Goal: Task Accomplishment & Management: Complete application form

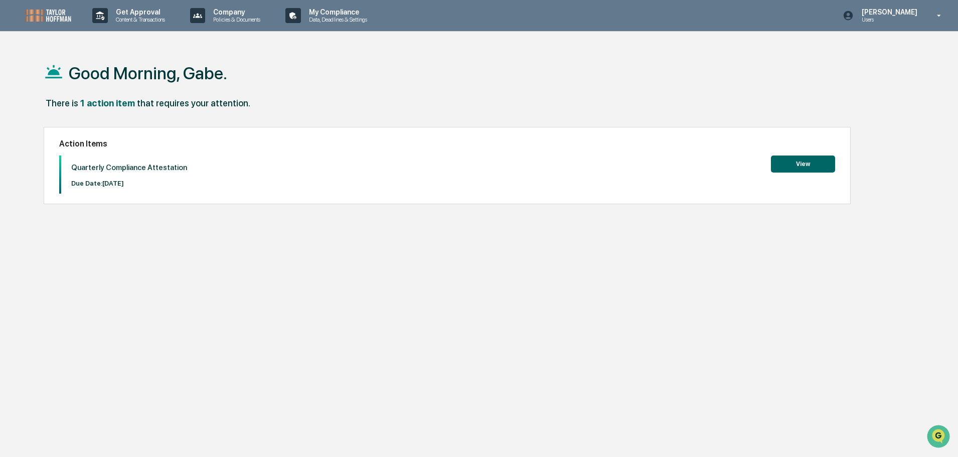
click at [814, 160] on button "View" at bounding box center [803, 164] width 64 height 17
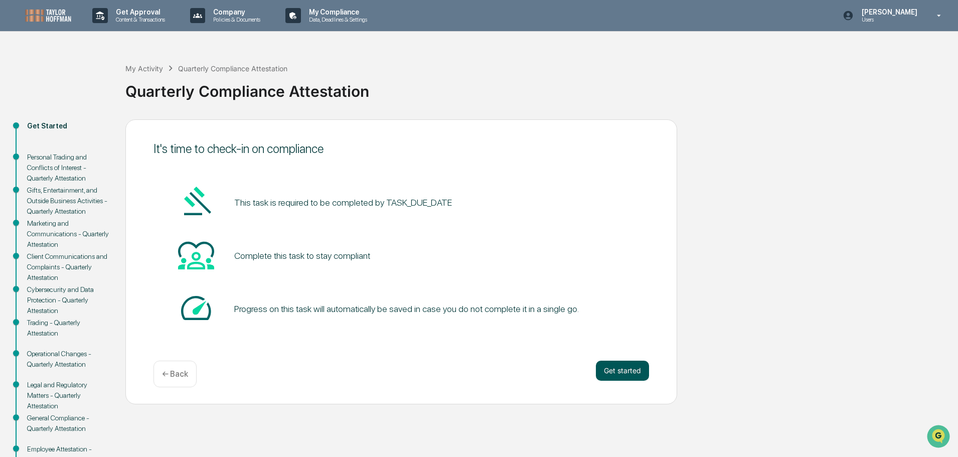
click at [621, 370] on button "Get started" at bounding box center [622, 371] width 53 height 20
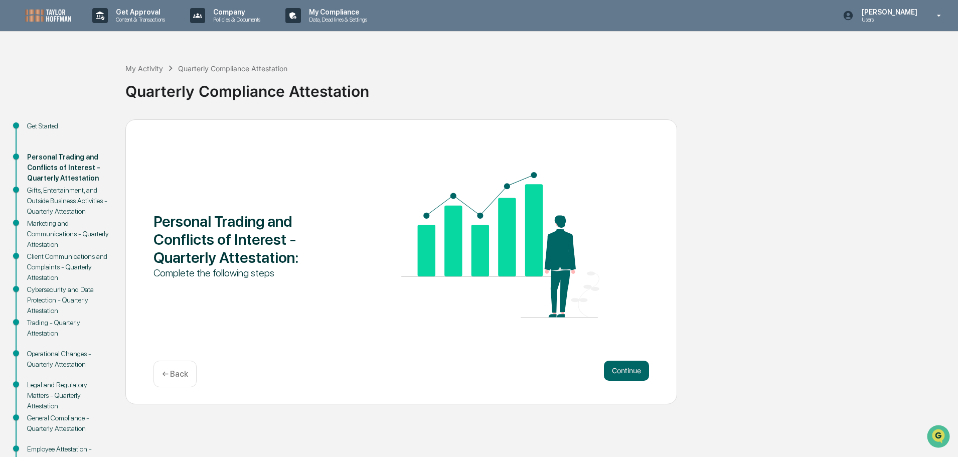
click at [621, 370] on button "Continue" at bounding box center [626, 371] width 45 height 20
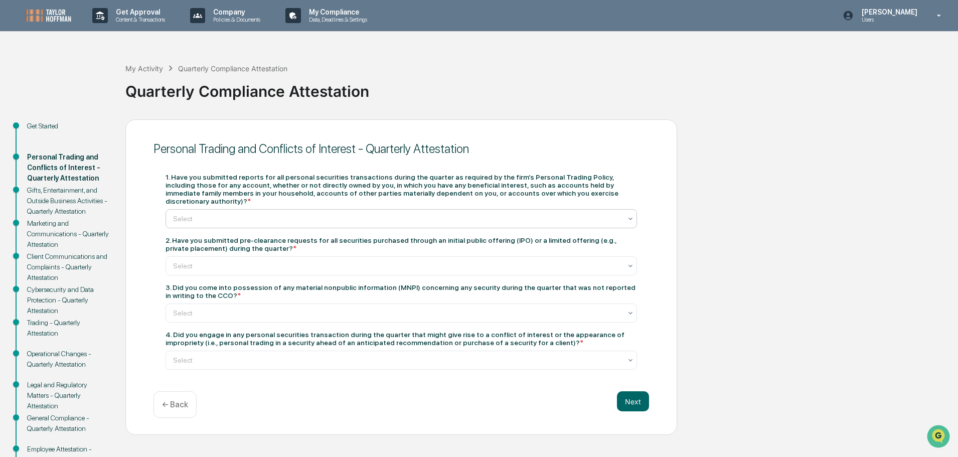
click at [328, 214] on div at bounding box center [397, 219] width 448 height 10
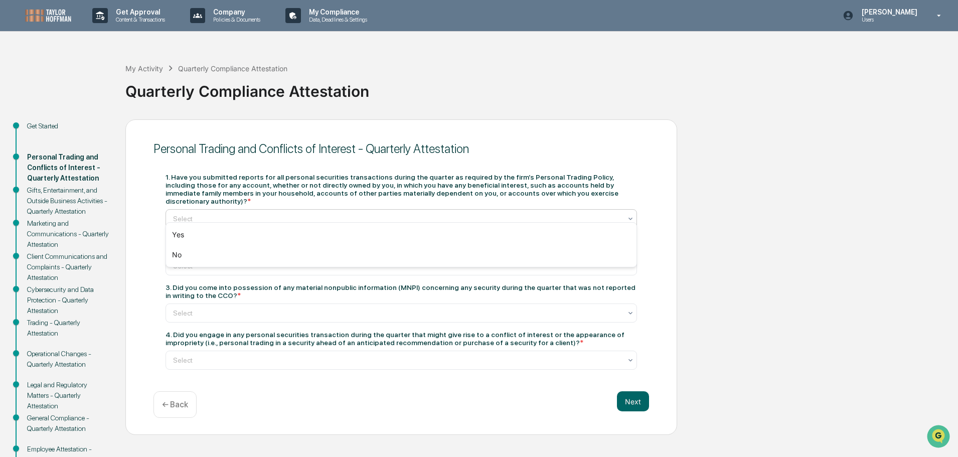
click at [216, 173] on div "1. Have you submitted reports for all personal securities transactions during t…" at bounding box center [402, 189] width 472 height 32
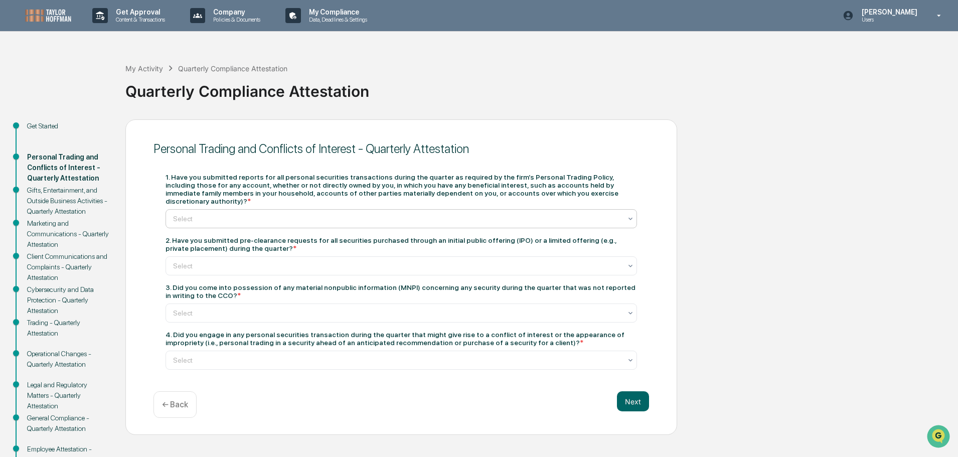
click at [305, 214] on div at bounding box center [397, 219] width 448 height 10
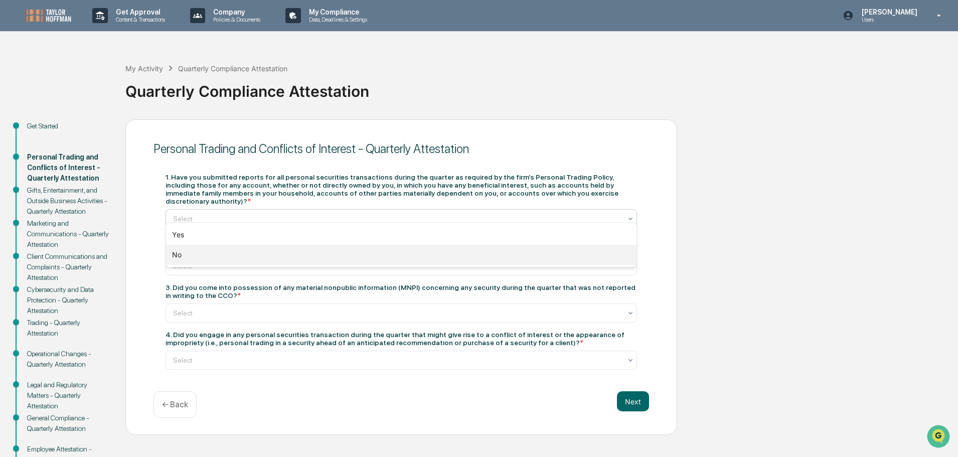
click at [276, 251] on div "No" at bounding box center [401, 255] width 471 height 20
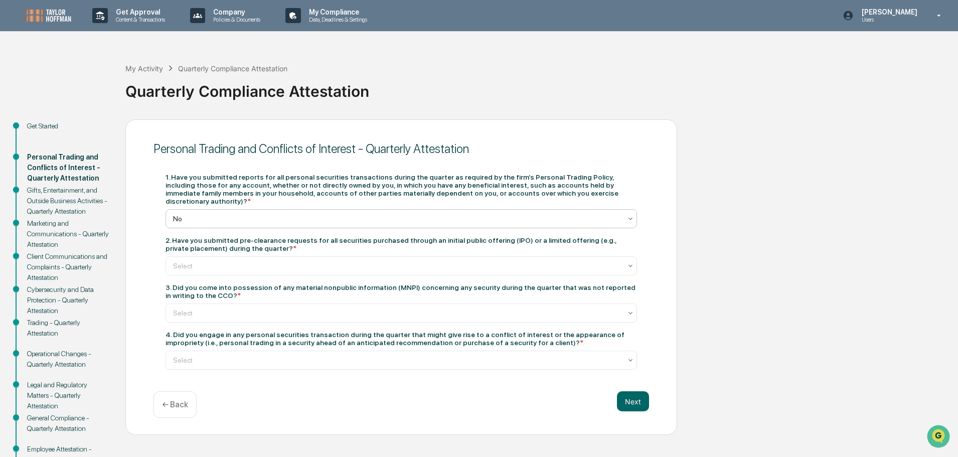
click at [297, 214] on div at bounding box center [397, 219] width 448 height 10
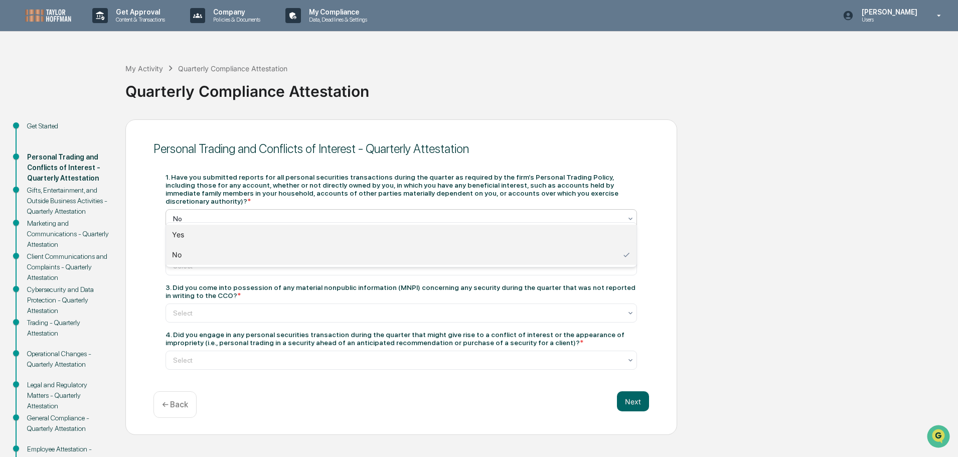
click at [214, 238] on div "Yes" at bounding box center [401, 235] width 471 height 20
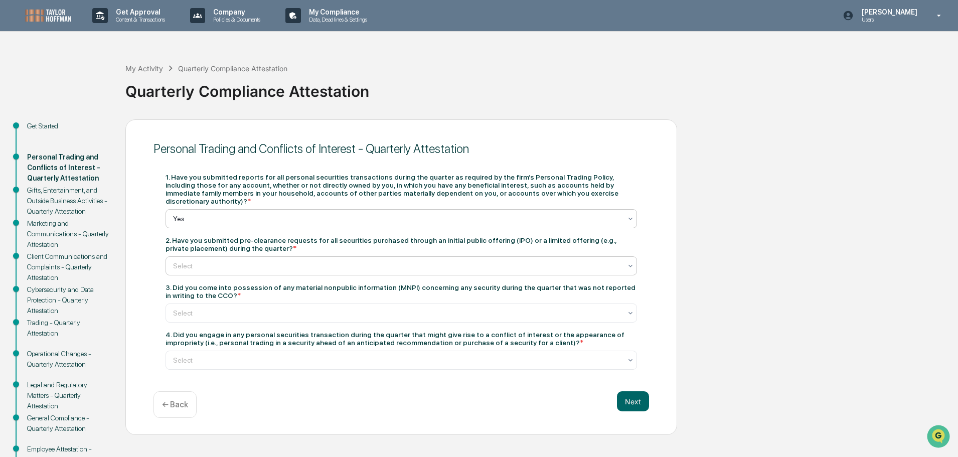
click at [247, 261] on div at bounding box center [397, 266] width 448 height 10
click at [206, 282] on div "Yes" at bounding box center [401, 282] width 471 height 20
click at [207, 288] on div "3. Did you come into possession of any material nonpublic information (MNPI) co…" at bounding box center [402, 291] width 472 height 16
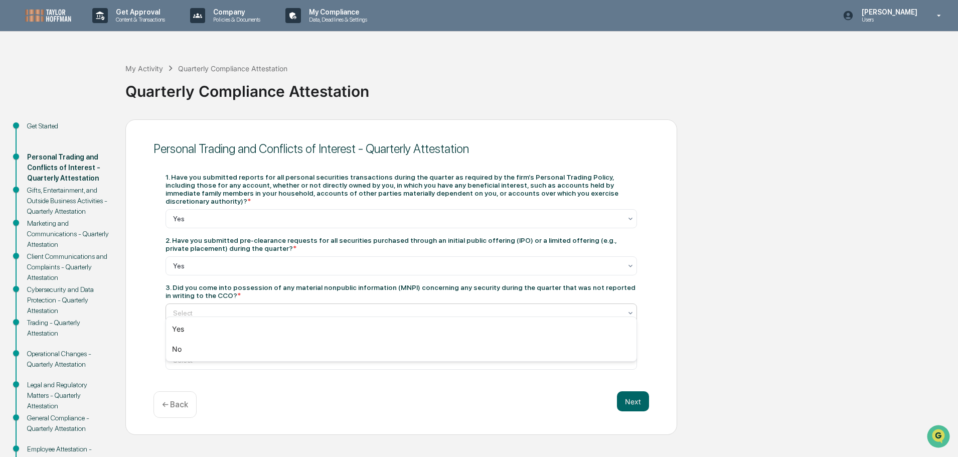
click at [212, 306] on div "Select" at bounding box center [397, 313] width 459 height 14
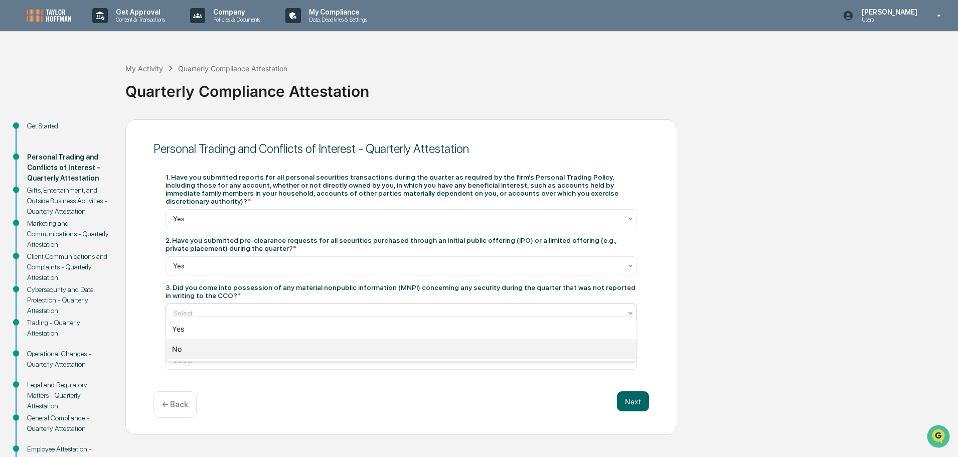
click at [202, 350] on div "No" at bounding box center [401, 349] width 471 height 20
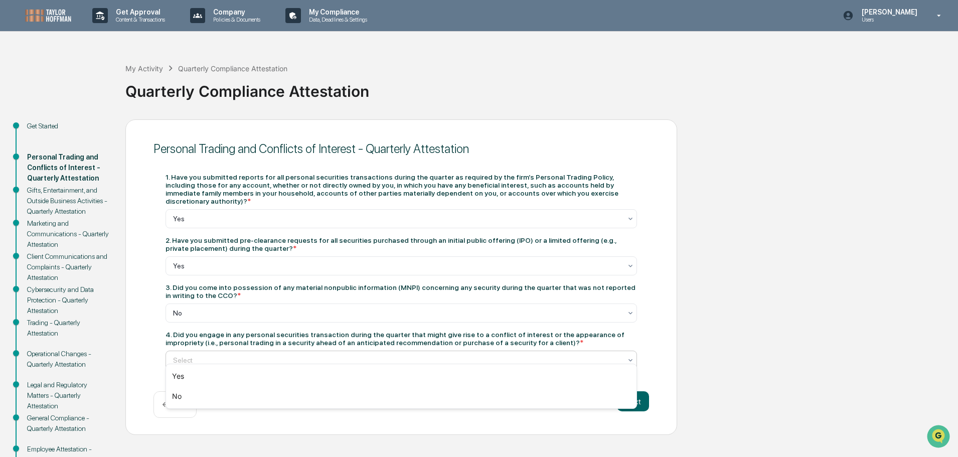
click at [202, 355] on div at bounding box center [397, 360] width 448 height 10
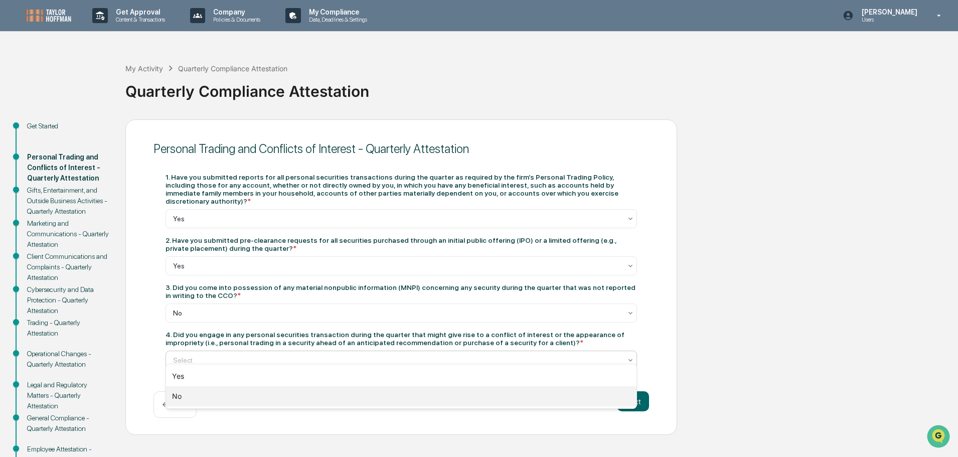
click at [213, 394] on div "No" at bounding box center [401, 396] width 471 height 20
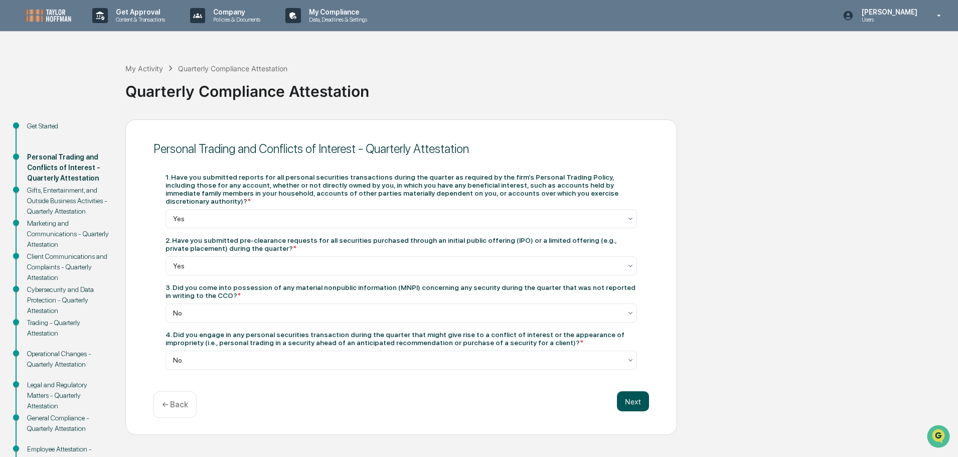
click at [643, 391] on button "Next" at bounding box center [633, 401] width 32 height 20
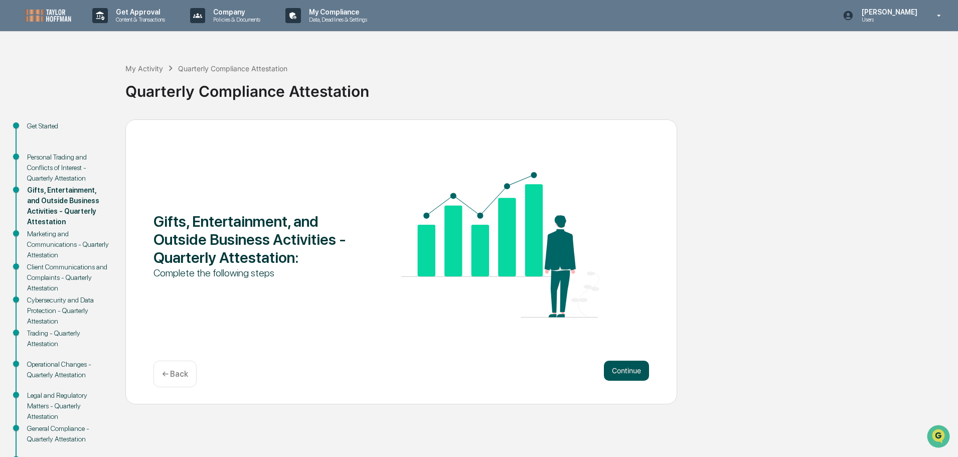
click at [622, 369] on button "Continue" at bounding box center [626, 371] width 45 height 20
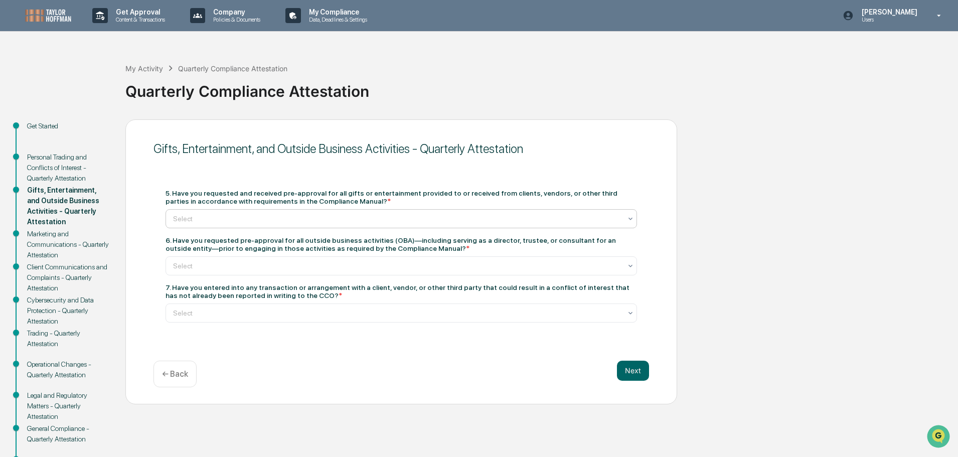
click at [334, 218] on div at bounding box center [397, 219] width 448 height 10
click at [402, 200] on div "5. Have you requested and received pre-approval for all gifts or entertainment …" at bounding box center [402, 197] width 472 height 16
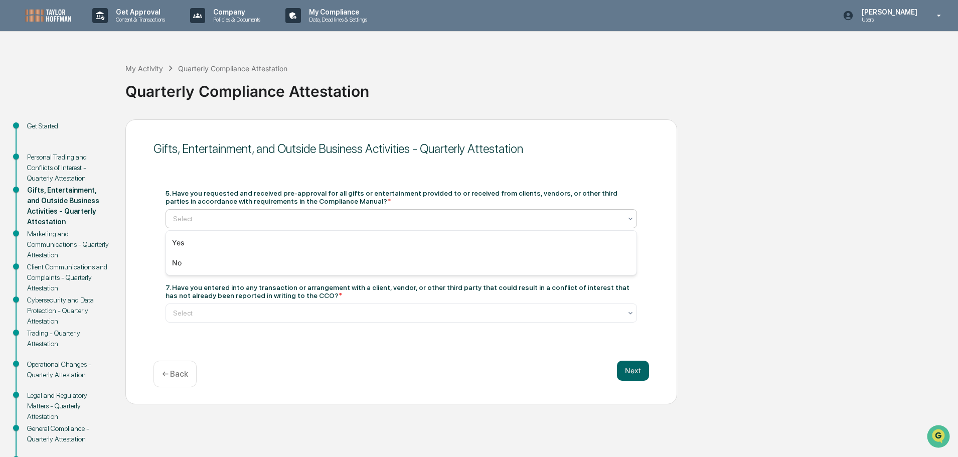
click at [392, 219] on div at bounding box center [397, 219] width 448 height 10
click at [344, 242] on div "Yes" at bounding box center [401, 243] width 471 height 20
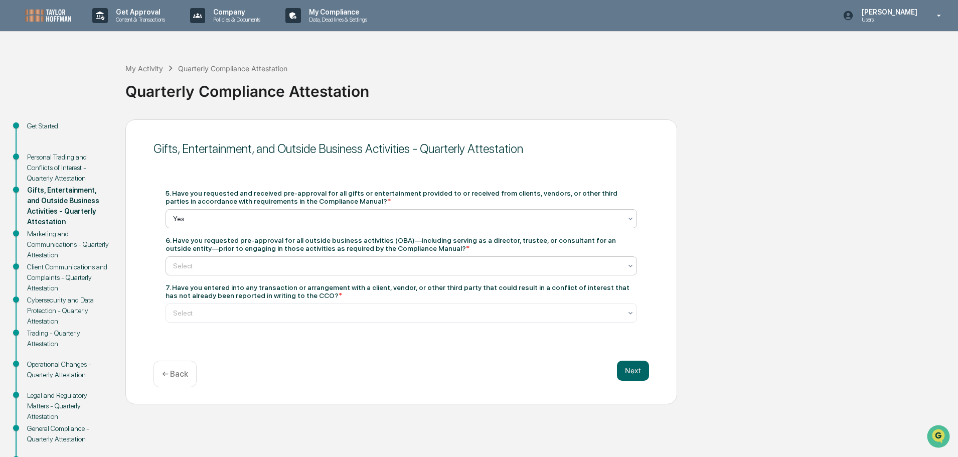
click at [360, 264] on div at bounding box center [397, 266] width 448 height 10
click at [347, 287] on div "Yes" at bounding box center [401, 290] width 471 height 20
click at [359, 307] on div "Select" at bounding box center [397, 313] width 459 height 14
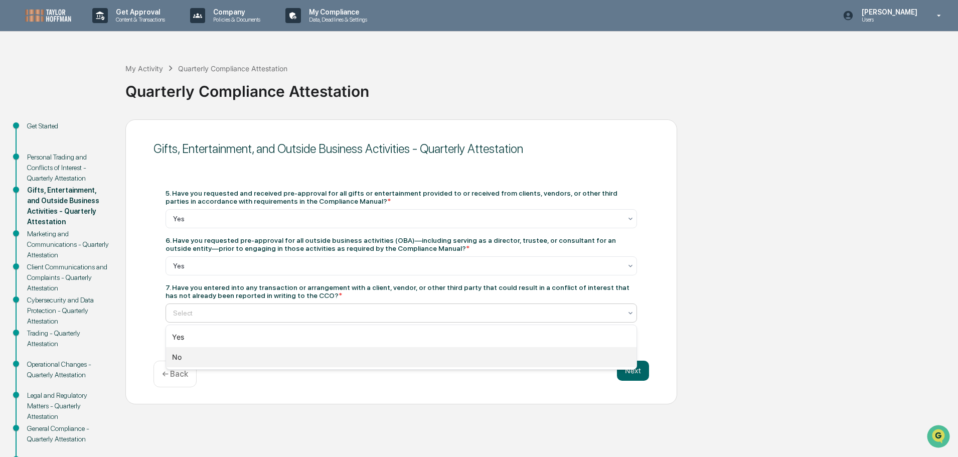
click at [363, 357] on div "No" at bounding box center [401, 357] width 471 height 20
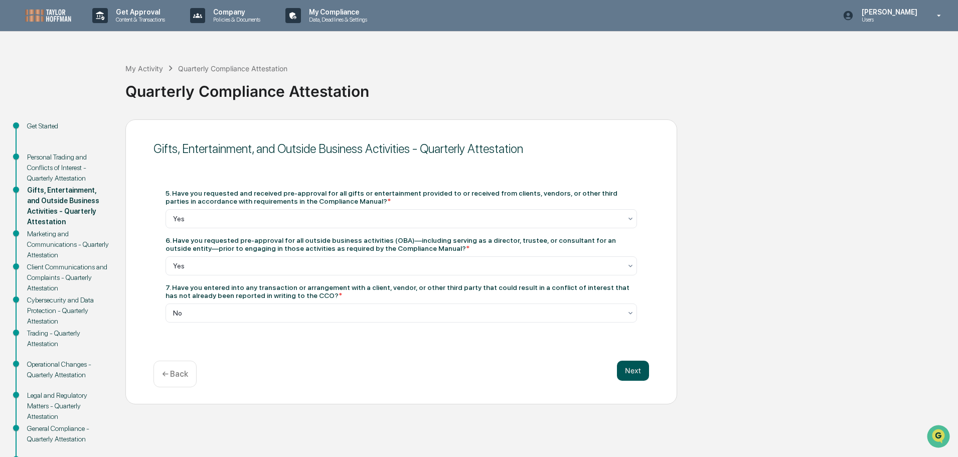
click at [625, 376] on button "Next" at bounding box center [633, 371] width 32 height 20
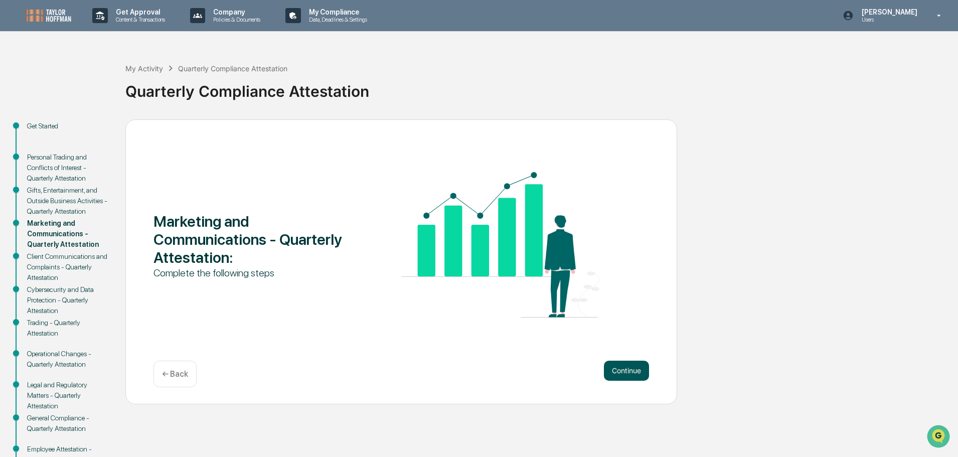
click at [636, 373] on button "Continue" at bounding box center [626, 371] width 45 height 20
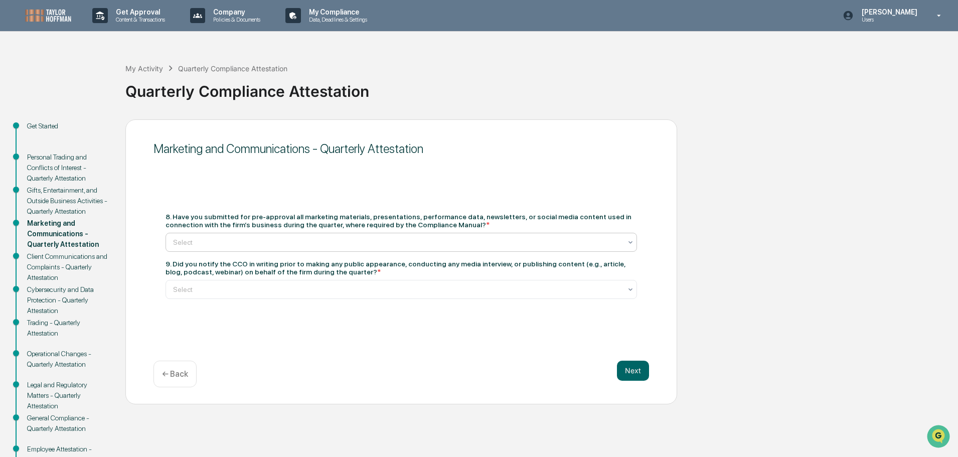
click at [397, 242] on div at bounding box center [397, 242] width 448 height 10
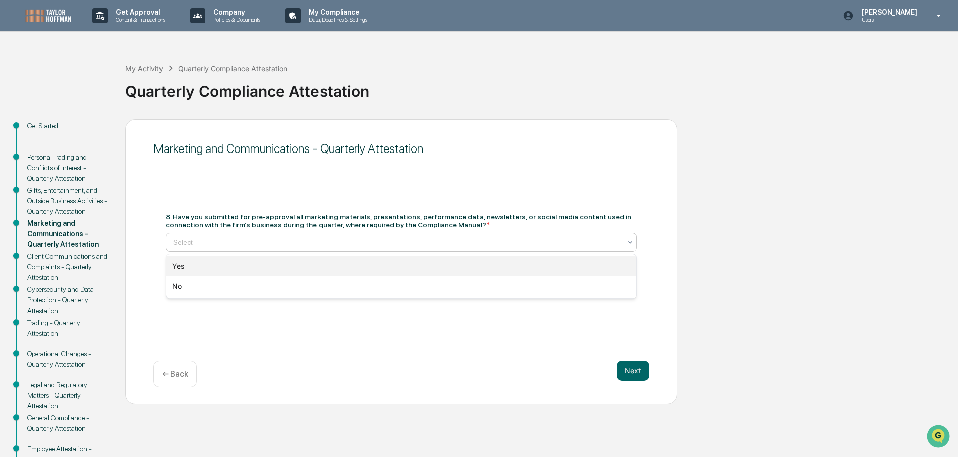
click at [289, 264] on div "Yes" at bounding box center [401, 266] width 471 height 20
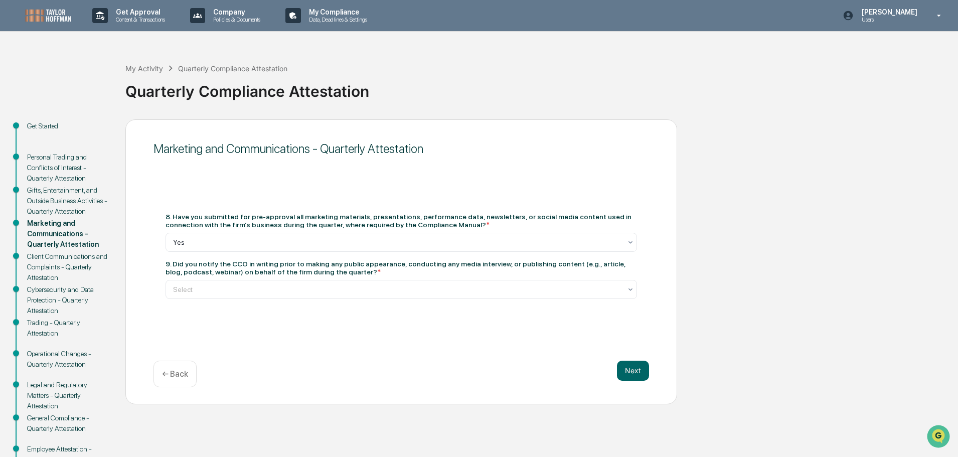
drag, startPoint x: 419, startPoint y: 225, endPoint x: 168, endPoint y: 218, distance: 250.9
click at [166, 216] on div "8. Have you submitted for pre-approval all marketing materials, presentations, …" at bounding box center [402, 221] width 472 height 16
copy div "8. Have you submitted for pre-approval all marketing materials, presentations, …"
click at [316, 287] on div at bounding box center [397, 289] width 448 height 10
click at [295, 313] on div "Yes" at bounding box center [401, 313] width 471 height 20
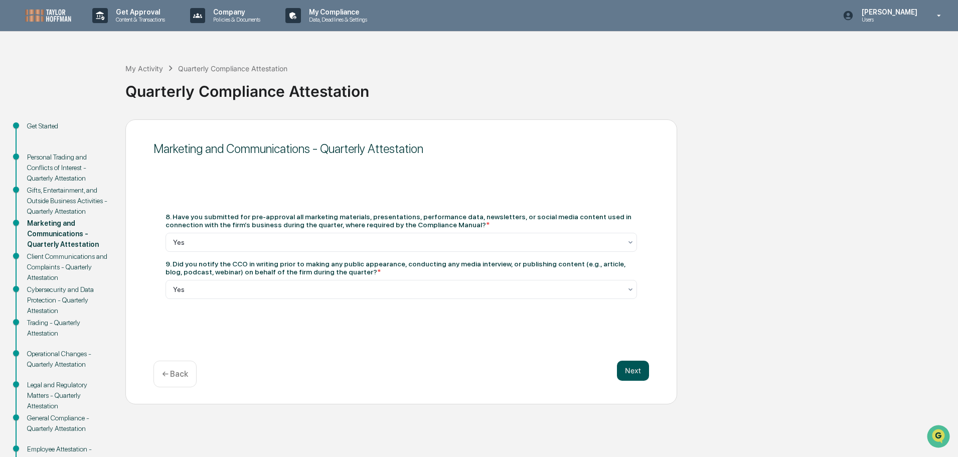
click at [643, 370] on button "Next" at bounding box center [633, 371] width 32 height 20
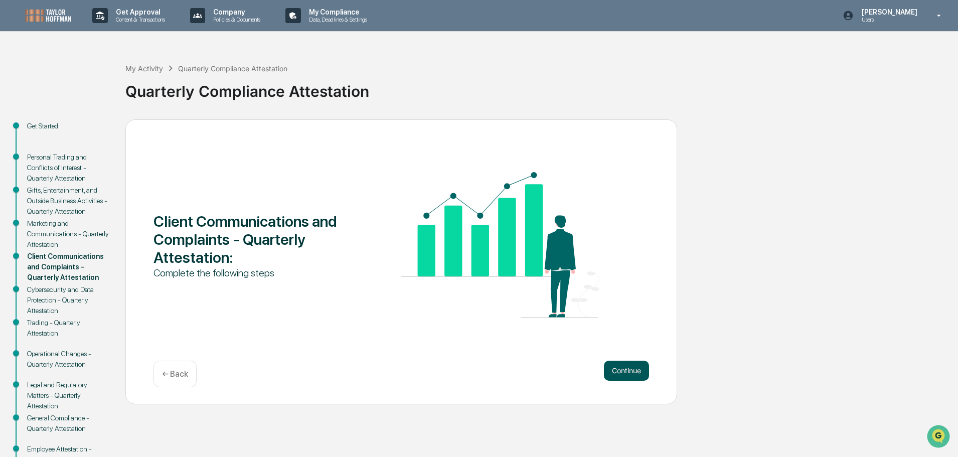
click at [632, 372] on button "Continue" at bounding box center [626, 371] width 45 height 20
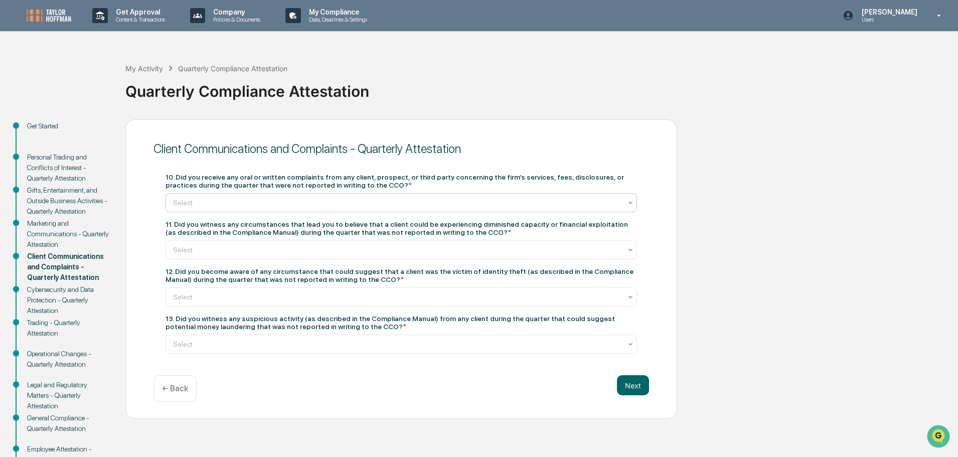
click at [410, 199] on div at bounding box center [397, 203] width 448 height 10
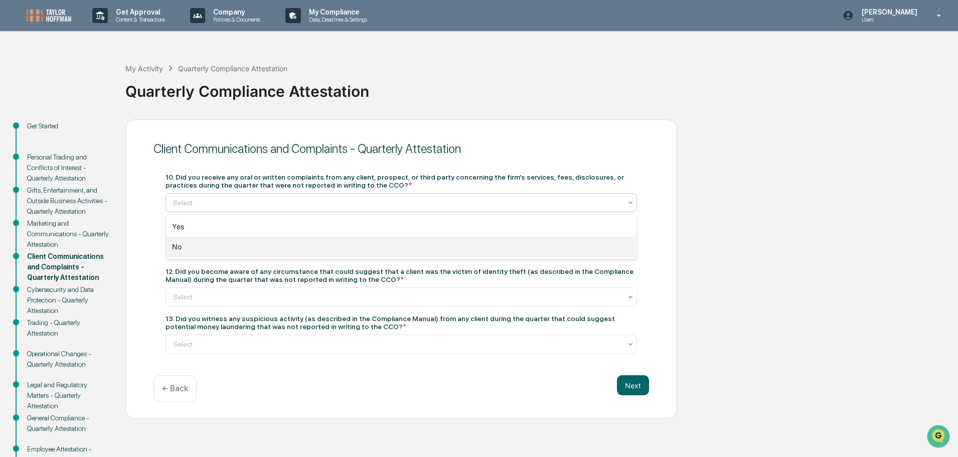
click at [308, 242] on div "No" at bounding box center [401, 247] width 471 height 20
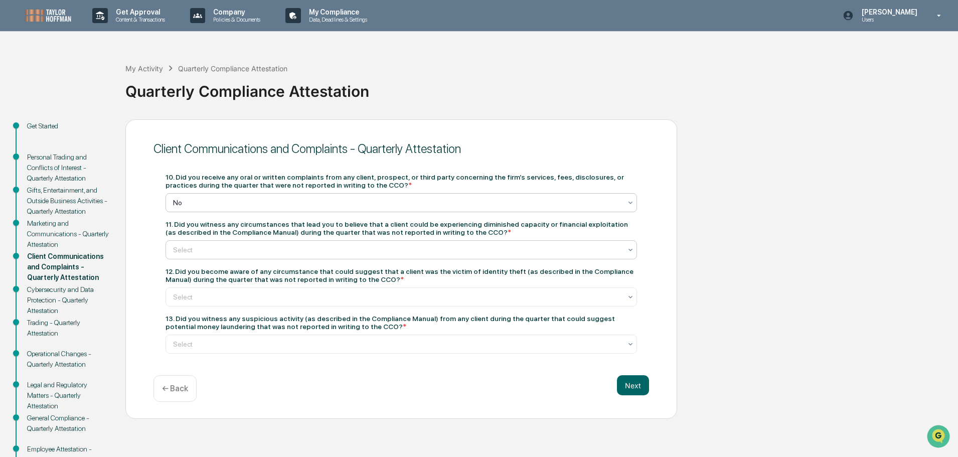
click at [325, 253] on div at bounding box center [397, 250] width 448 height 10
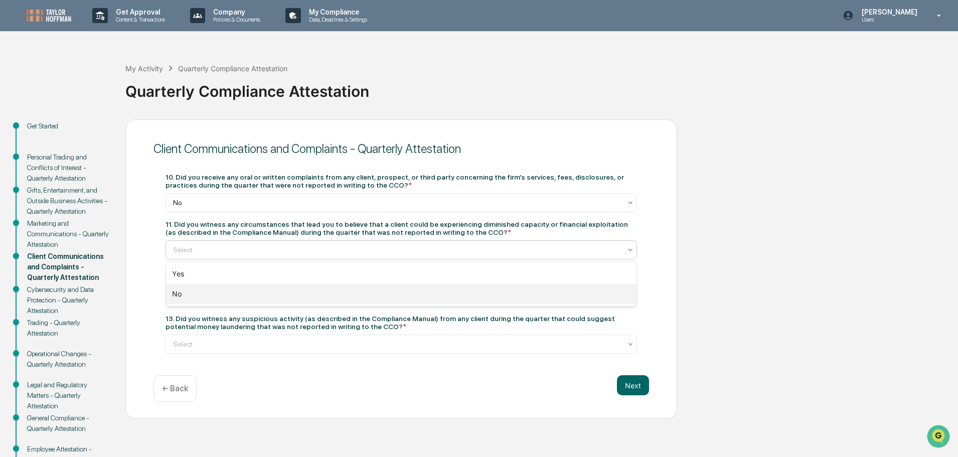
click at [286, 292] on div "No" at bounding box center [401, 294] width 471 height 20
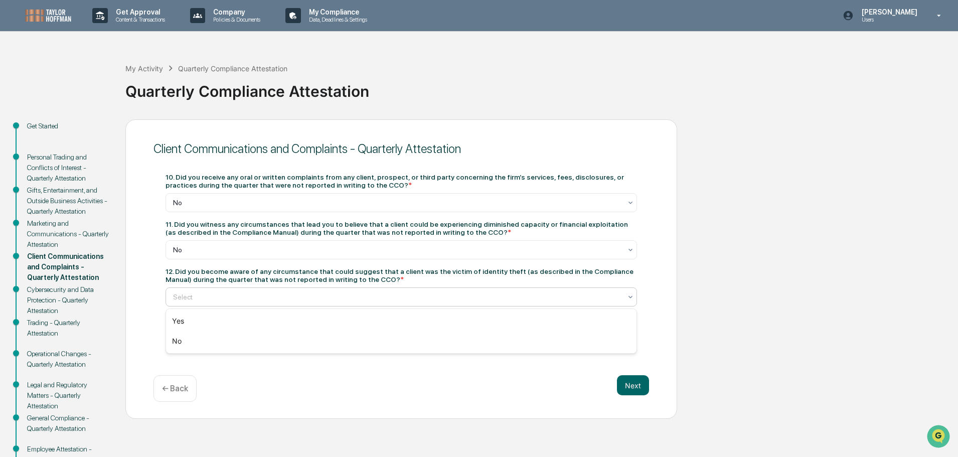
click at [383, 292] on div at bounding box center [397, 297] width 448 height 10
click at [380, 344] on div "No" at bounding box center [401, 341] width 471 height 20
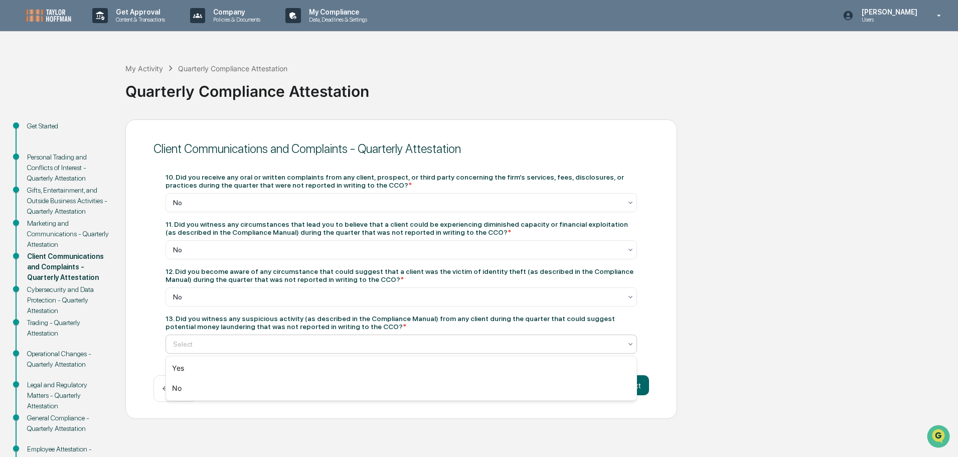
click at [373, 336] on div "Select" at bounding box center [402, 344] width 472 height 19
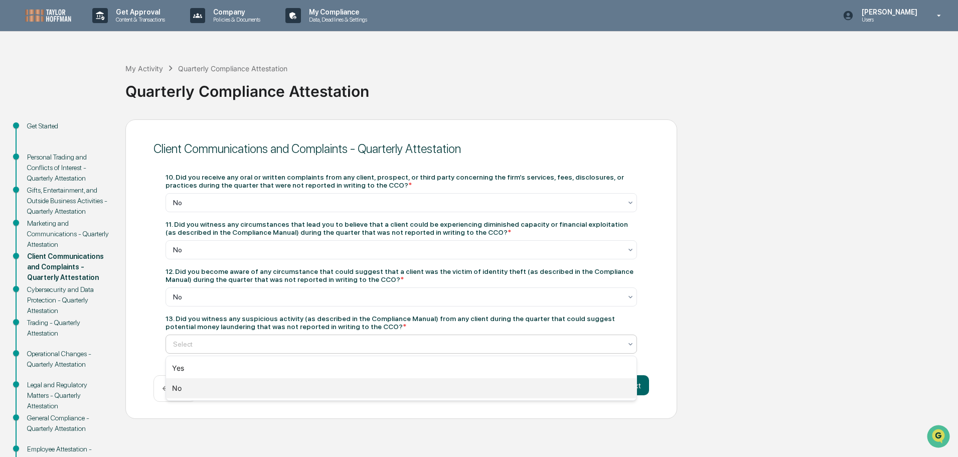
click at [353, 387] on div "No" at bounding box center [401, 388] width 471 height 20
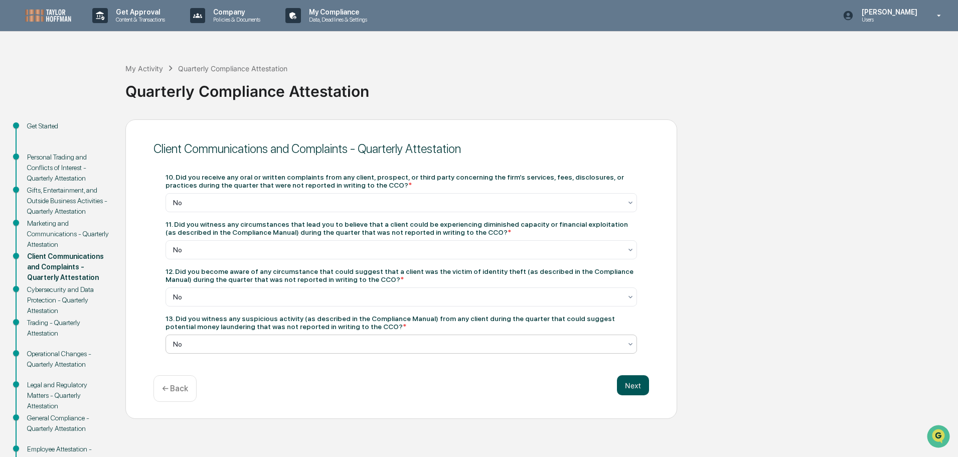
drag, startPoint x: 634, startPoint y: 373, endPoint x: 631, endPoint y: 382, distance: 9.5
click at [633, 379] on div "Client Communications and Complaints - Quarterly Attestation 10. Did you receiv…" at bounding box center [401, 269] width 552 height 300
click at [631, 382] on button "Next" at bounding box center [633, 385] width 32 height 20
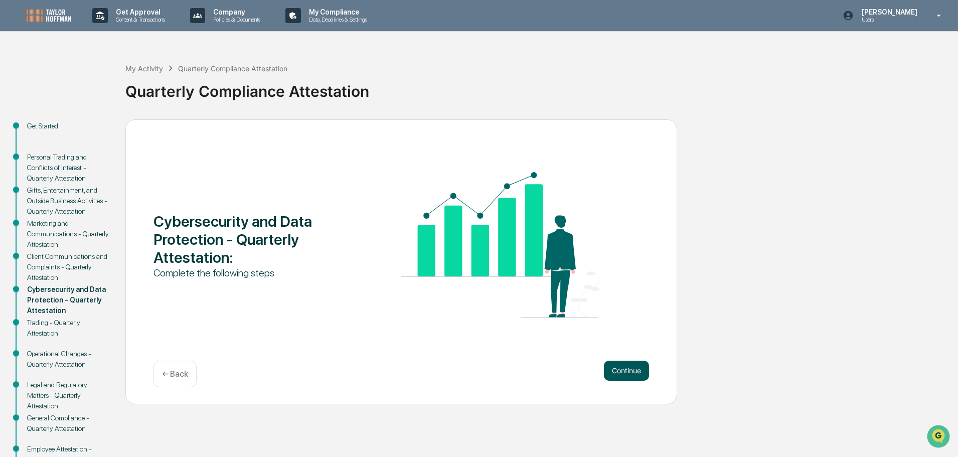
drag, startPoint x: 661, startPoint y: 374, endPoint x: 631, endPoint y: 371, distance: 30.2
click at [653, 374] on div "Cybersecurity and Data Protection - Quarterly Attestation : Complete the follow…" at bounding box center [401, 261] width 552 height 285
click at [631, 371] on button "Continue" at bounding box center [626, 371] width 45 height 20
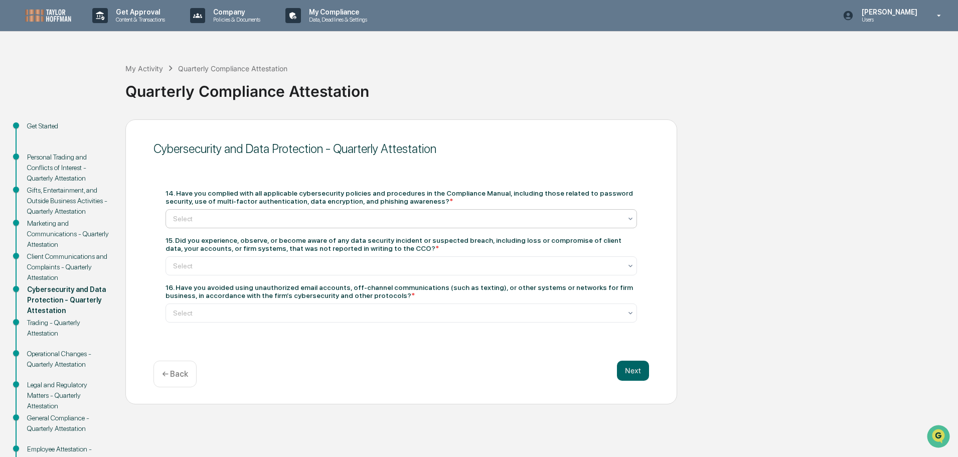
click at [387, 219] on div at bounding box center [397, 219] width 448 height 10
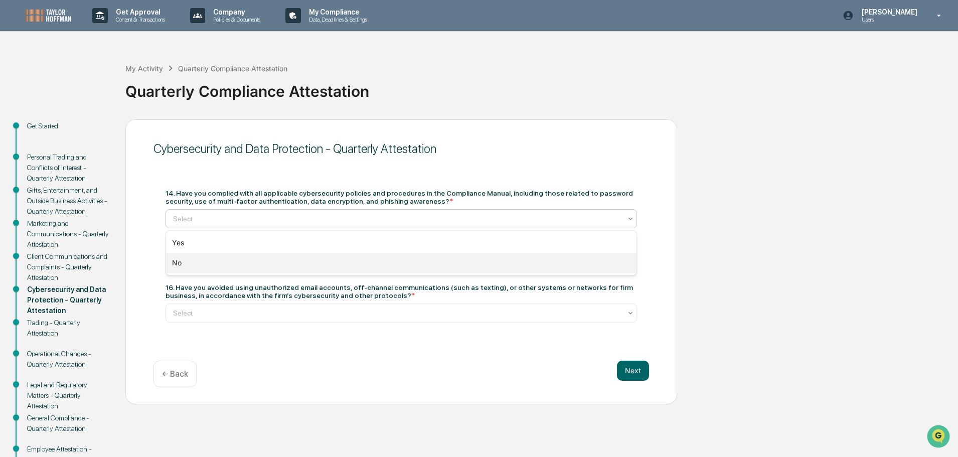
click at [352, 264] on div "No" at bounding box center [401, 263] width 471 height 20
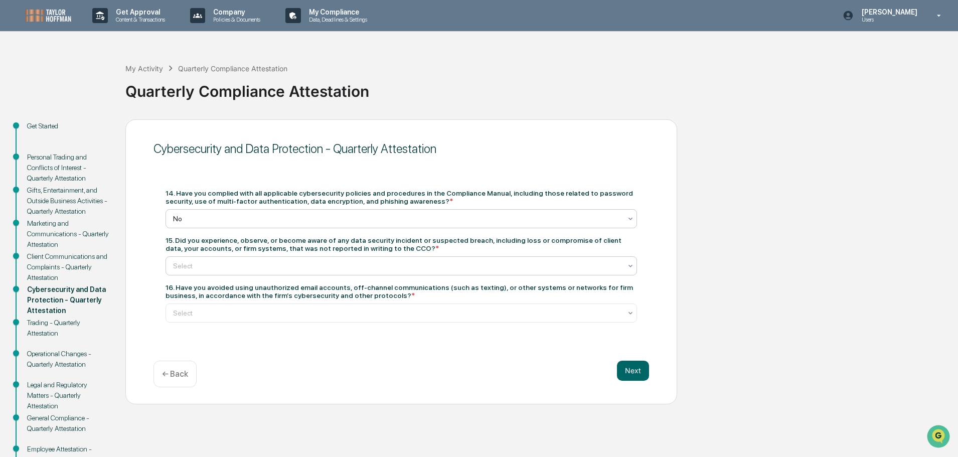
click at [349, 261] on div at bounding box center [397, 266] width 448 height 10
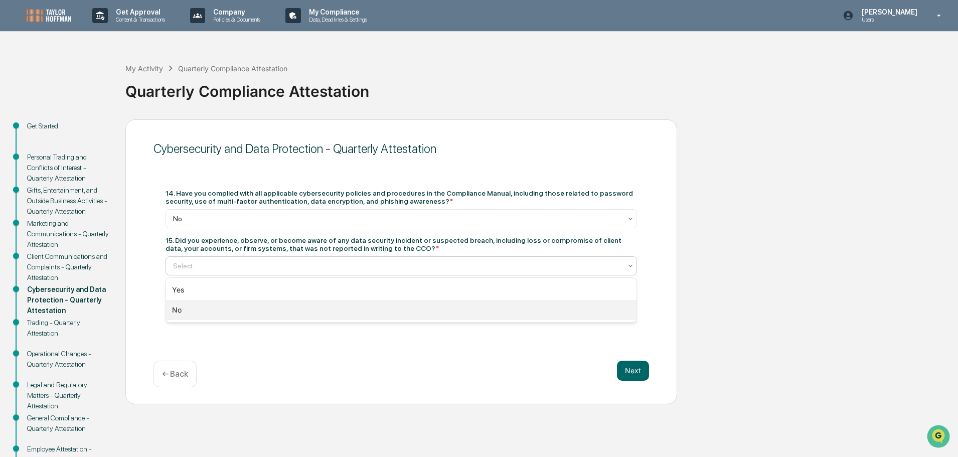
click at [348, 306] on div "No" at bounding box center [401, 310] width 471 height 20
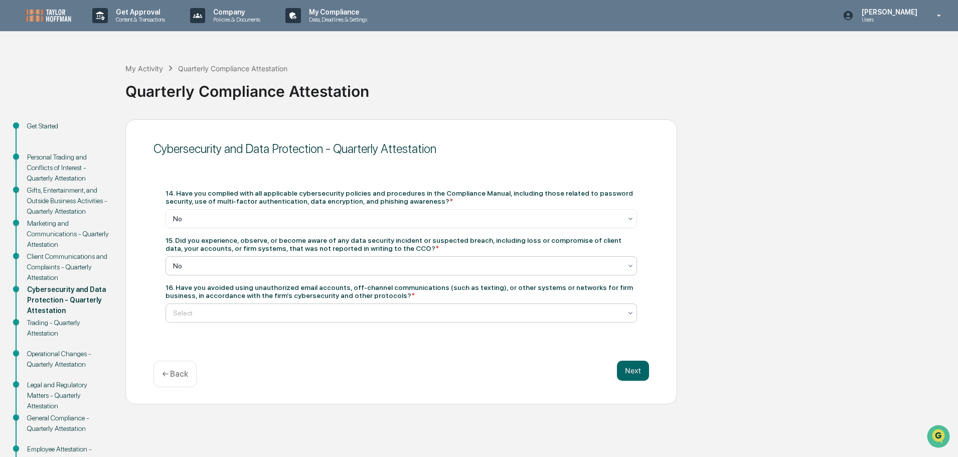
click at [348, 306] on div "Select" at bounding box center [397, 313] width 459 height 14
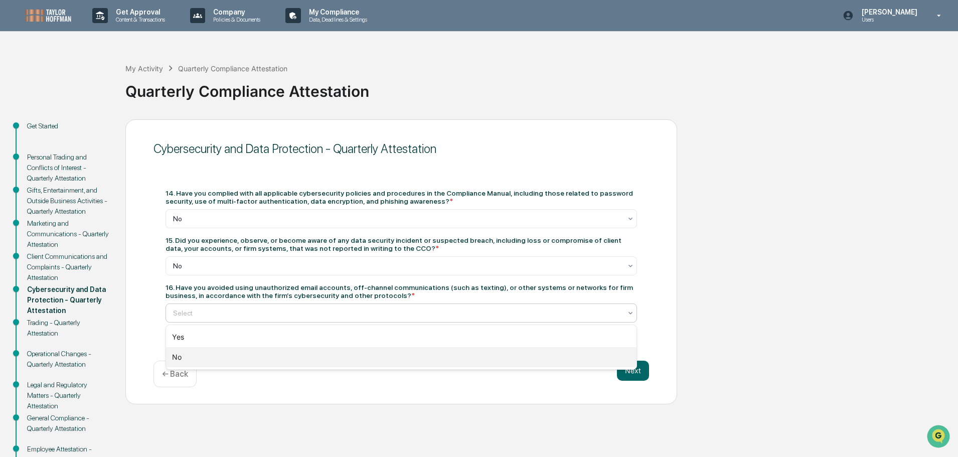
click at [346, 361] on div "No" at bounding box center [401, 357] width 471 height 20
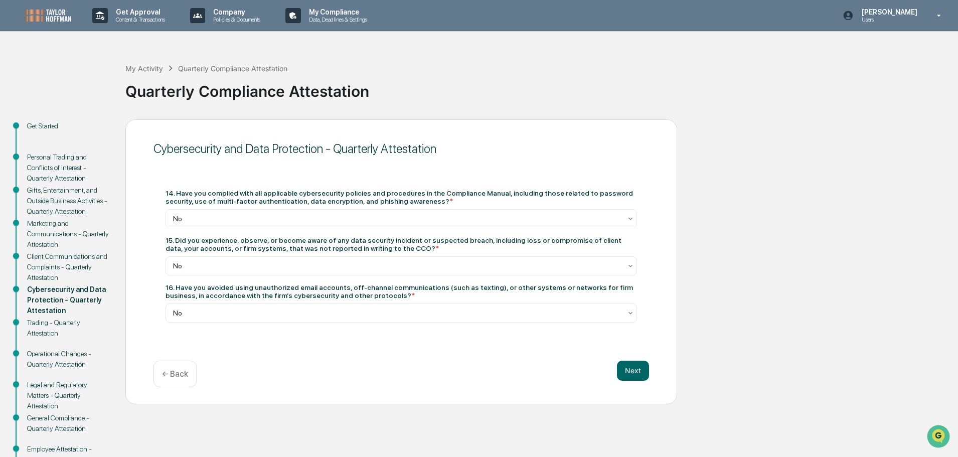
drag, startPoint x: 606, startPoint y: 383, endPoint x: 452, endPoint y: 335, distance: 160.7
click at [455, 336] on div "Cybersecurity and Data Protection - Quarterly Attestation 14. Have you complied…" at bounding box center [401, 261] width 552 height 285
click at [441, 332] on div "14. Have you complied with all applicable cybersecurity policies and procedures…" at bounding box center [402, 256] width 496 height 158
click at [418, 306] on div "No" at bounding box center [397, 313] width 459 height 14
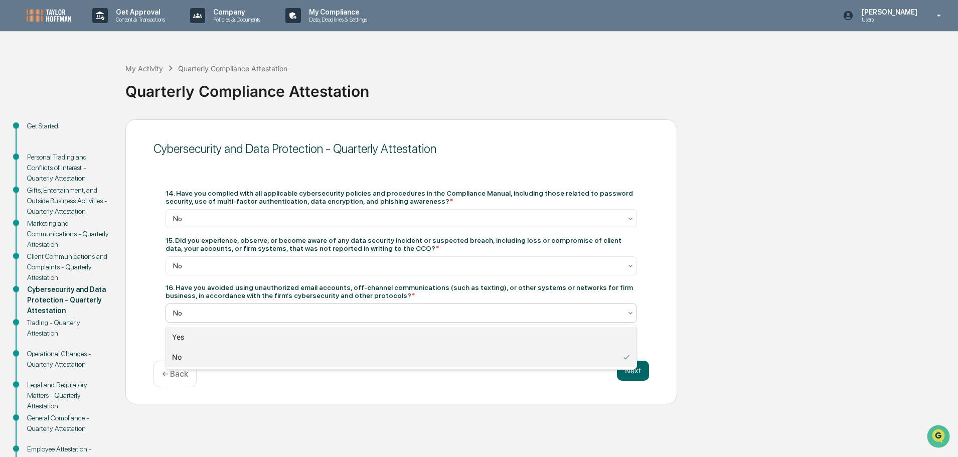
click at [285, 341] on div "Yes" at bounding box center [401, 337] width 471 height 20
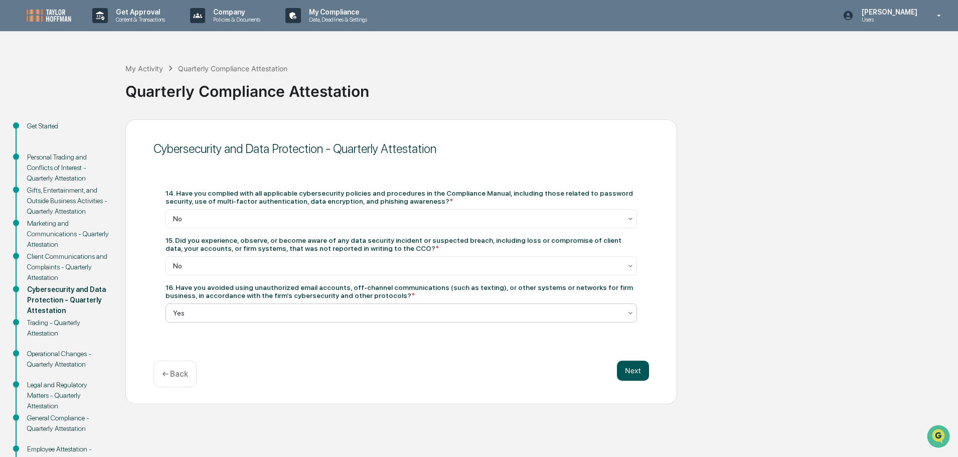
click at [647, 370] on button "Next" at bounding box center [633, 371] width 32 height 20
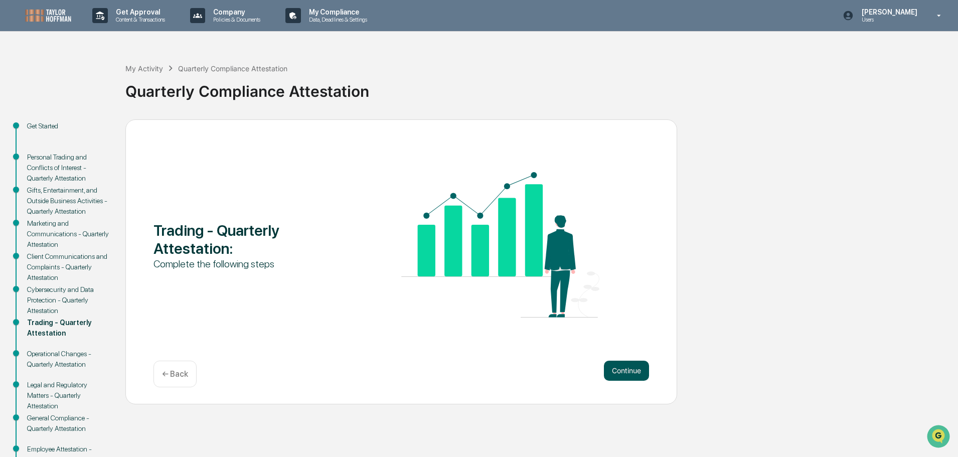
click at [631, 373] on button "Continue" at bounding box center [626, 371] width 45 height 20
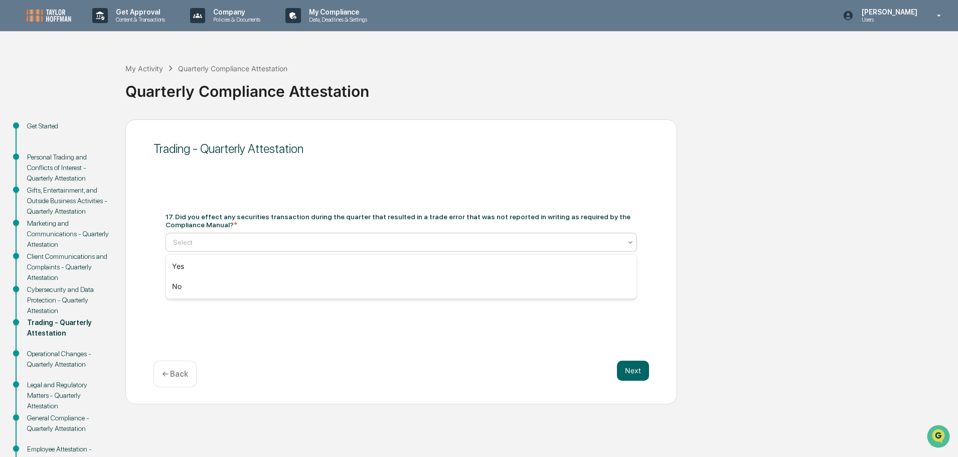
click at [268, 248] on div "Select" at bounding box center [397, 242] width 459 height 14
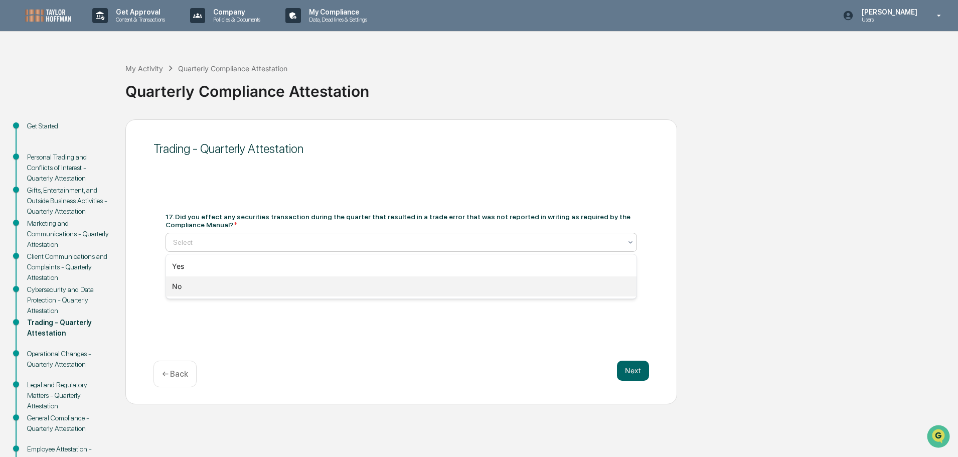
click at [251, 284] on div "No" at bounding box center [401, 286] width 471 height 20
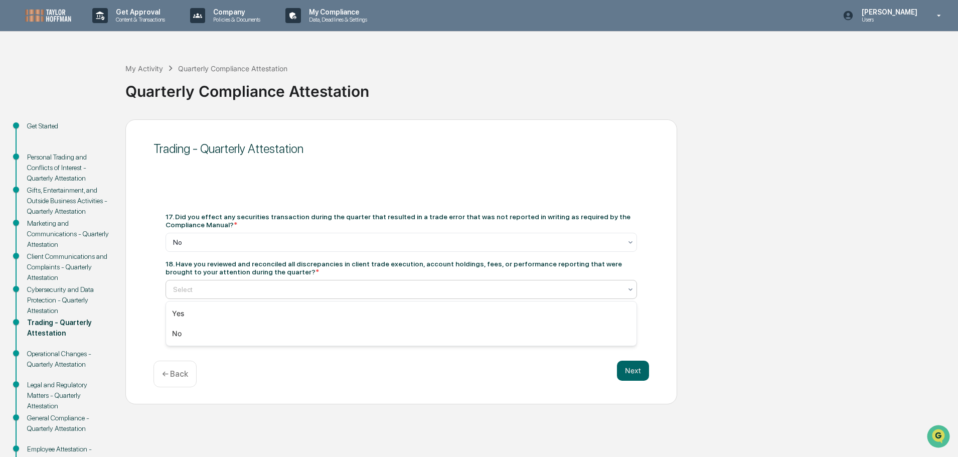
click at [254, 285] on div at bounding box center [397, 289] width 448 height 10
click at [393, 316] on div "Yes" at bounding box center [401, 313] width 471 height 20
click at [633, 369] on button "Next" at bounding box center [633, 371] width 32 height 20
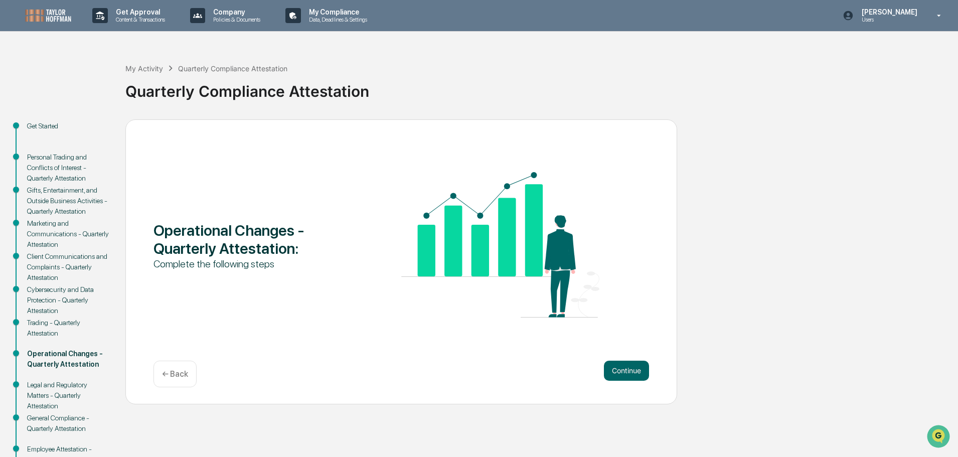
click at [633, 369] on button "Continue" at bounding box center [626, 371] width 45 height 20
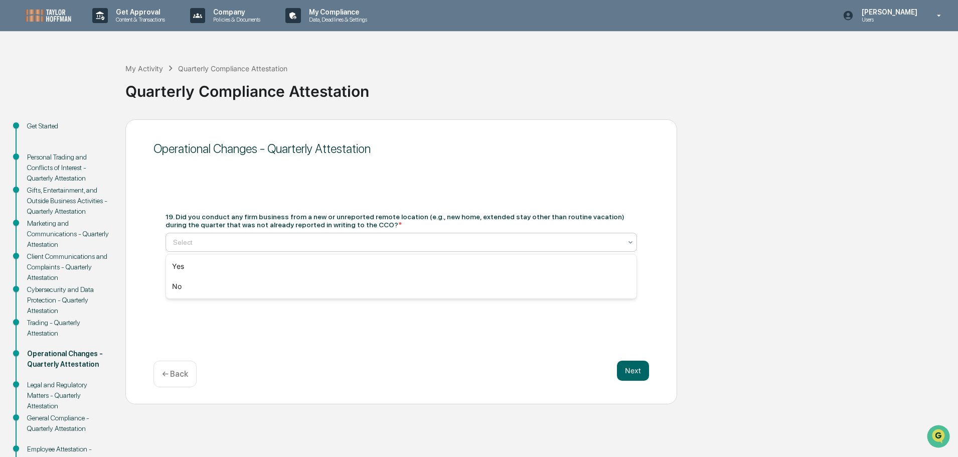
click at [358, 242] on div at bounding box center [397, 242] width 448 height 10
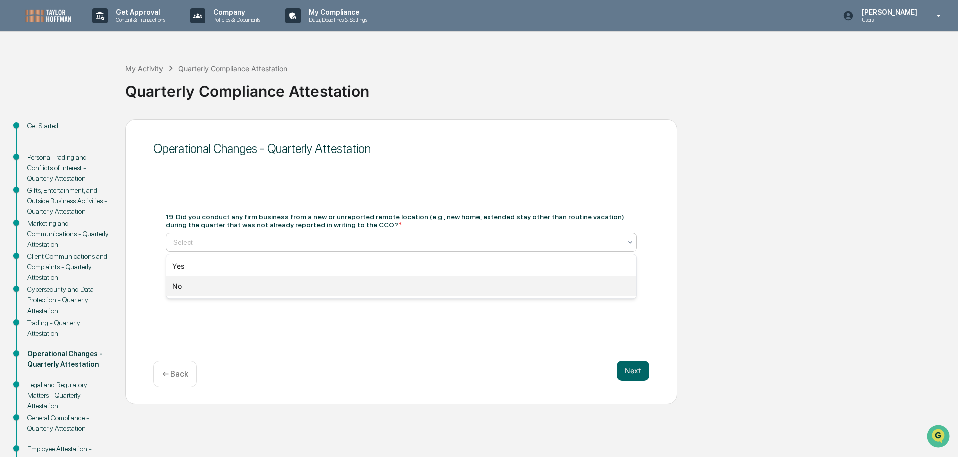
click at [312, 283] on div "No" at bounding box center [401, 286] width 471 height 20
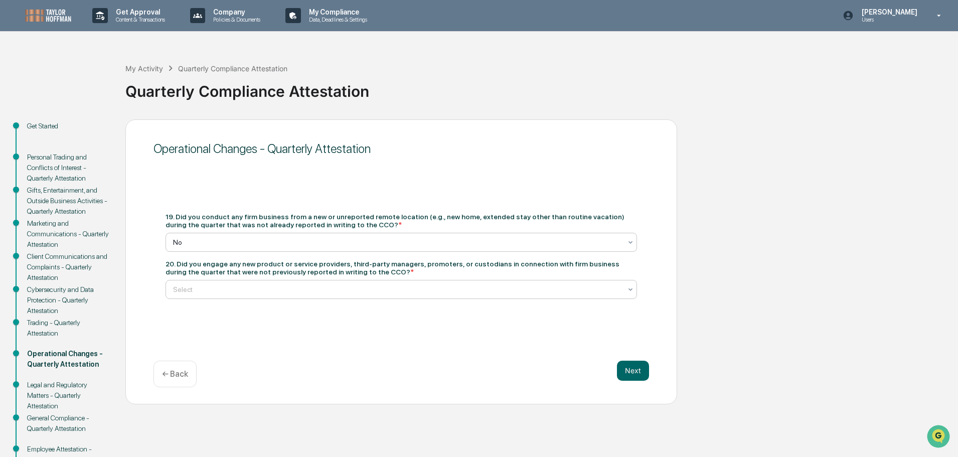
click at [311, 281] on div "Select" at bounding box center [402, 289] width 472 height 19
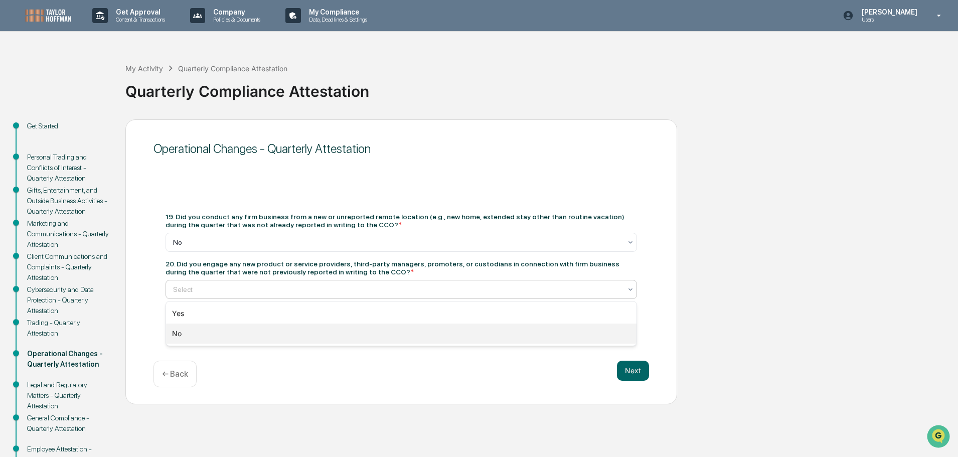
click at [328, 338] on div "No" at bounding box center [401, 334] width 471 height 20
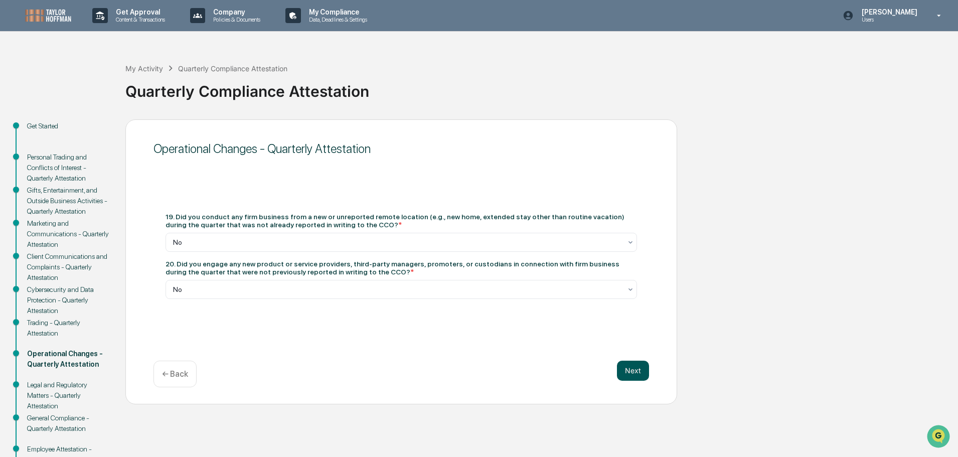
click at [629, 370] on button "Next" at bounding box center [633, 371] width 32 height 20
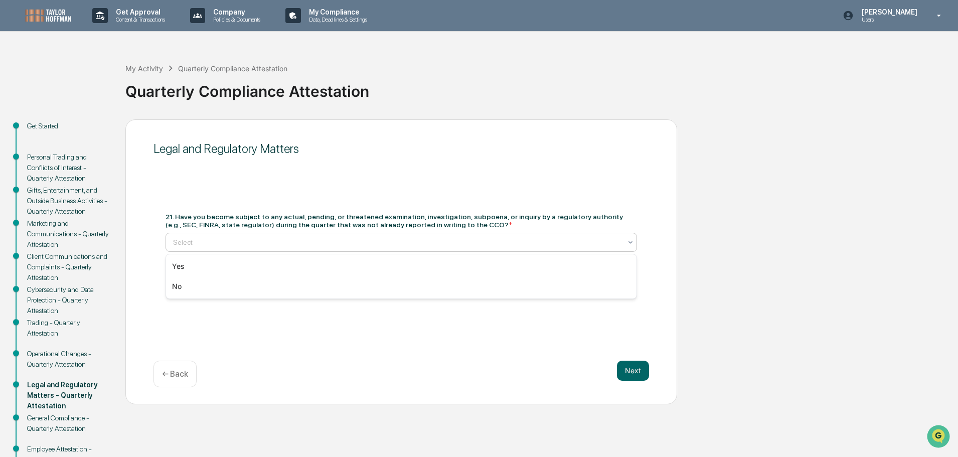
click at [269, 241] on div at bounding box center [397, 242] width 448 height 10
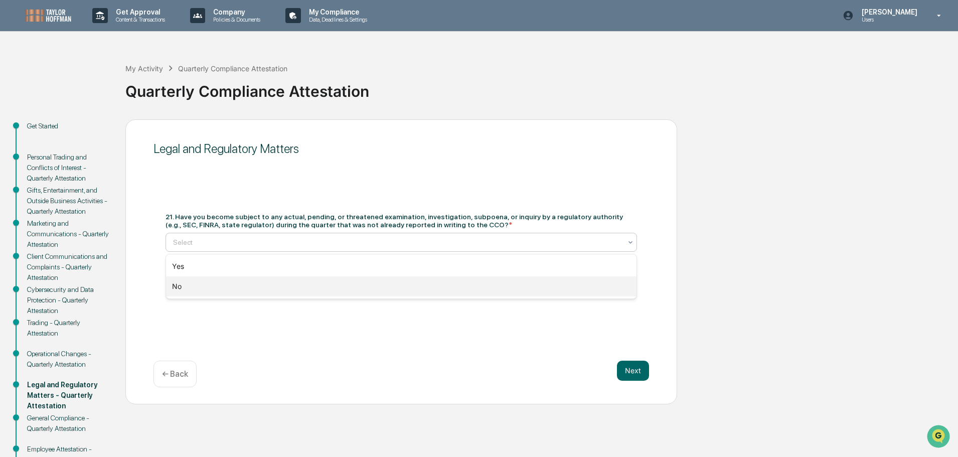
click at [271, 292] on div "No" at bounding box center [401, 286] width 471 height 20
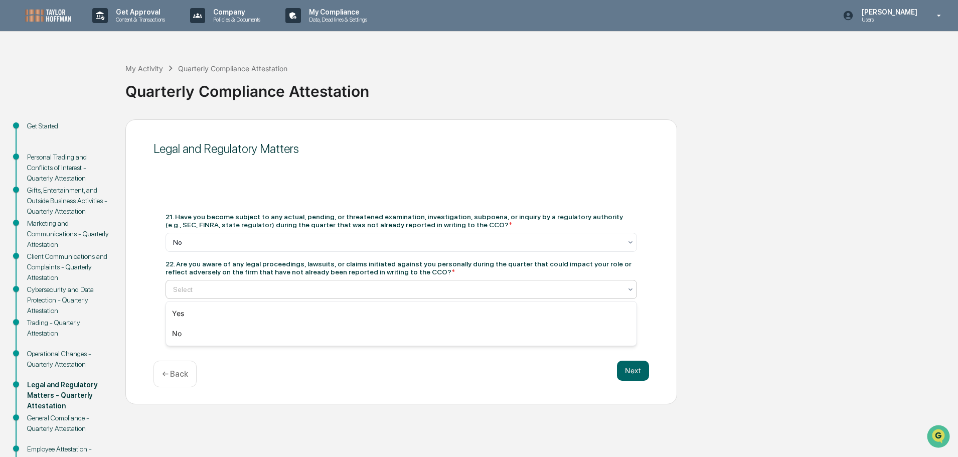
click at [294, 285] on div at bounding box center [397, 289] width 448 height 10
click at [309, 335] on div "No" at bounding box center [401, 334] width 471 height 20
click at [631, 365] on button "Next" at bounding box center [633, 371] width 32 height 20
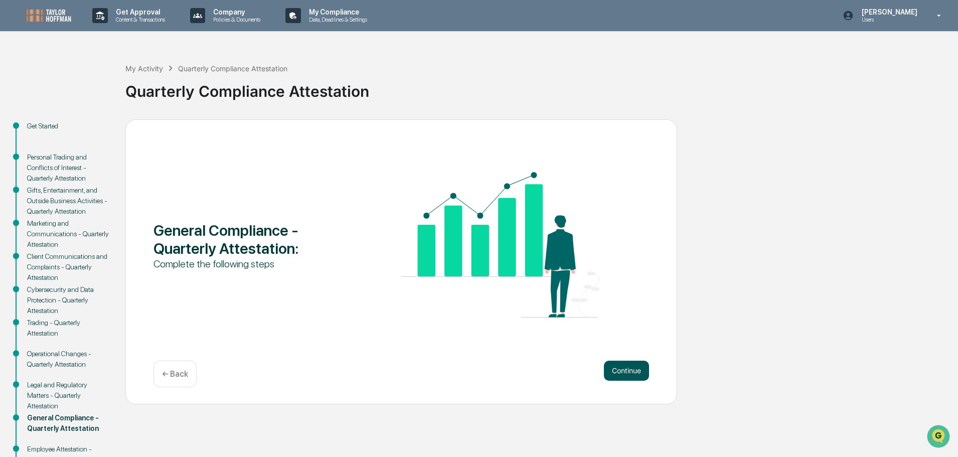
click at [622, 369] on button "Continue" at bounding box center [626, 371] width 45 height 20
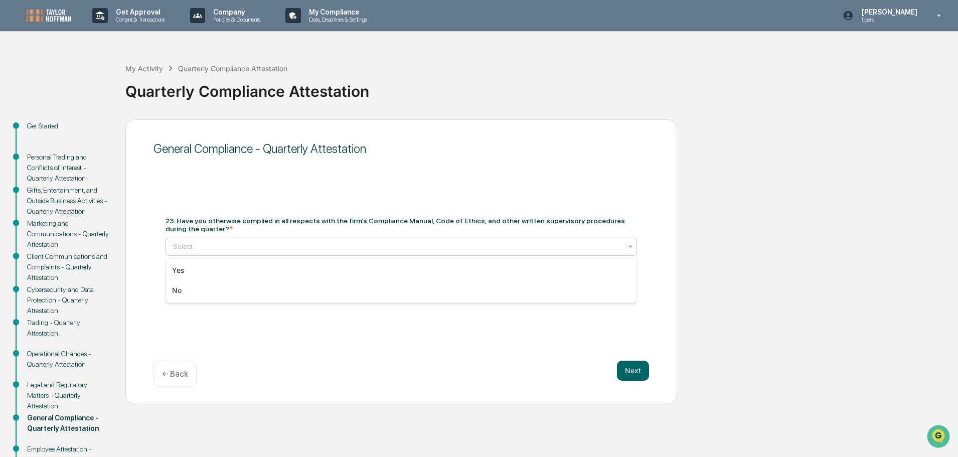
click at [348, 250] on div at bounding box center [397, 246] width 448 height 10
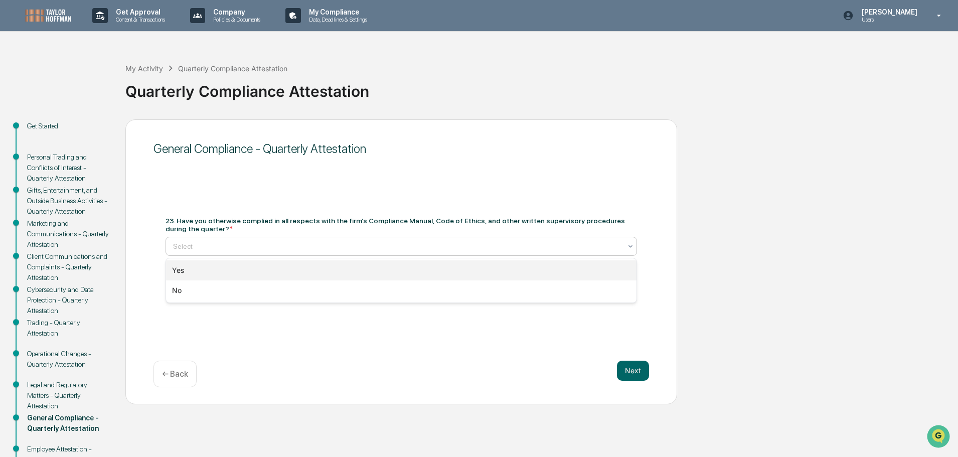
click at [301, 273] on div "Yes" at bounding box center [401, 270] width 471 height 20
click at [305, 284] on div at bounding box center [397, 285] width 448 height 10
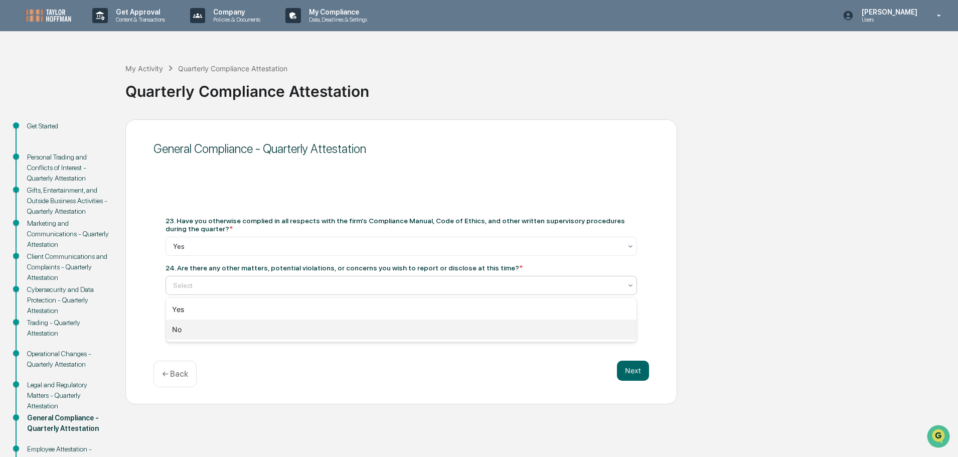
click at [304, 334] on div "No" at bounding box center [401, 330] width 471 height 20
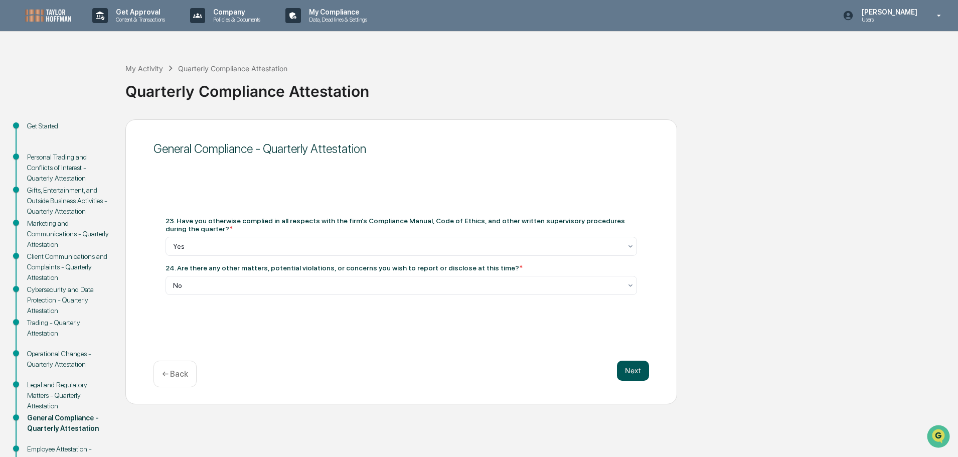
click at [625, 361] on button "Next" at bounding box center [633, 371] width 32 height 20
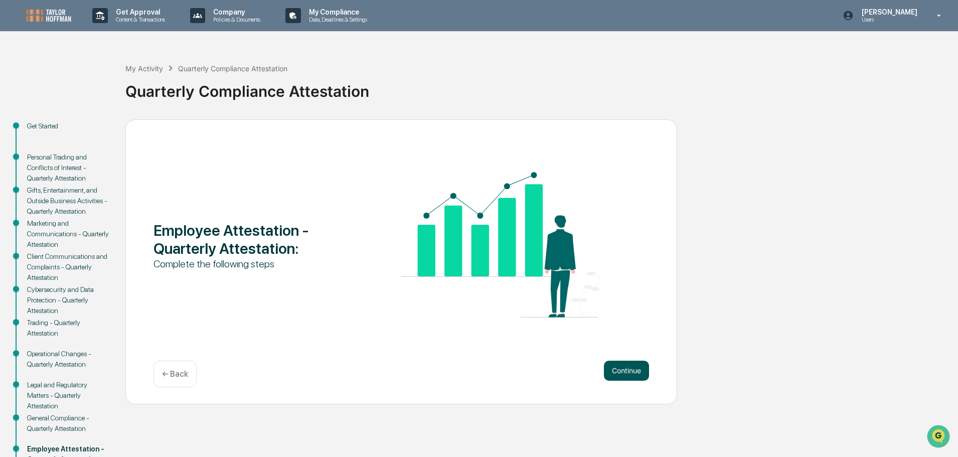
click at [623, 370] on button "Continue" at bounding box center [626, 371] width 45 height 20
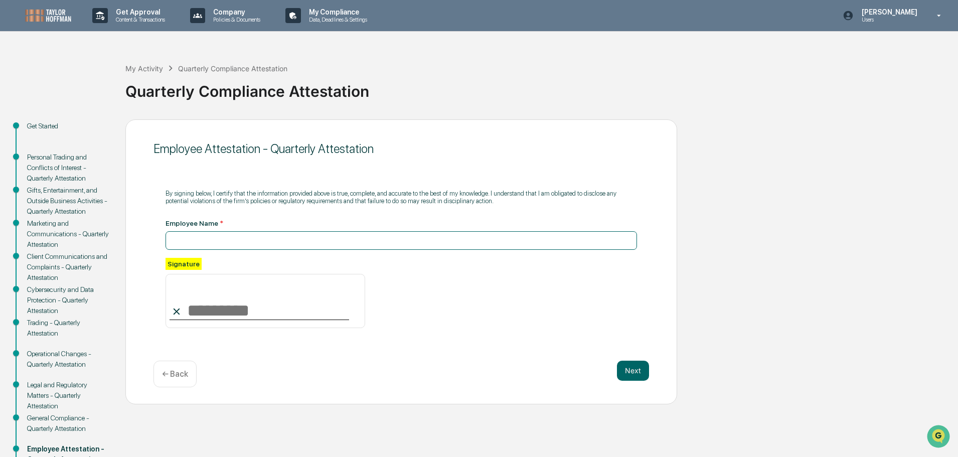
click at [247, 240] on input at bounding box center [402, 240] width 472 height 19
type input "**********"
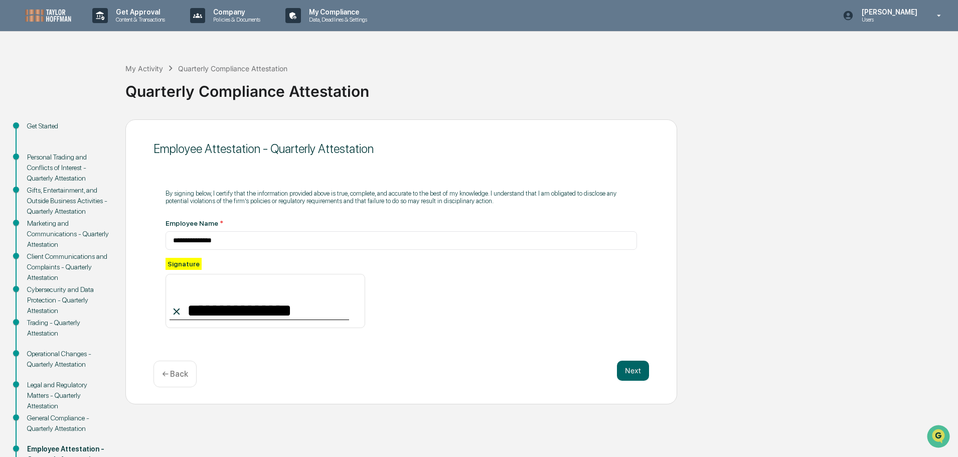
type input "**********"
click at [649, 369] on div "**********" at bounding box center [401, 261] width 552 height 285
click at [641, 369] on button "Next" at bounding box center [633, 371] width 32 height 20
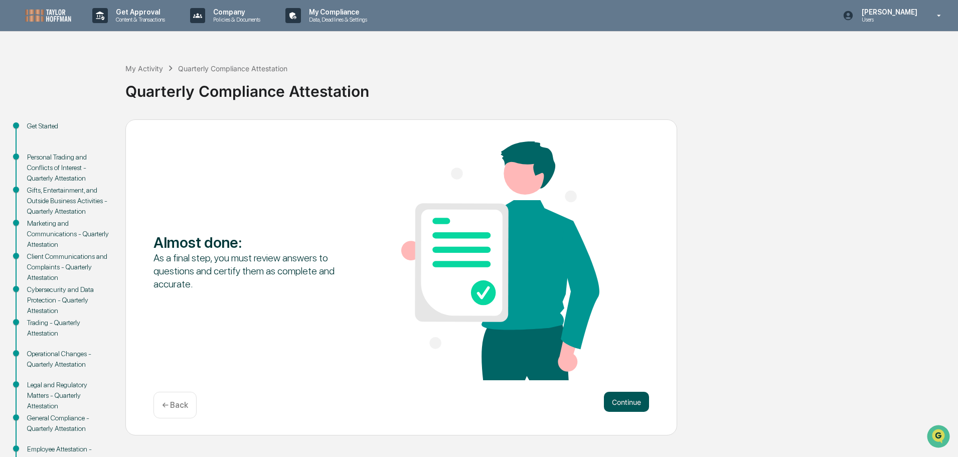
click at [630, 399] on button "Continue" at bounding box center [626, 402] width 45 height 20
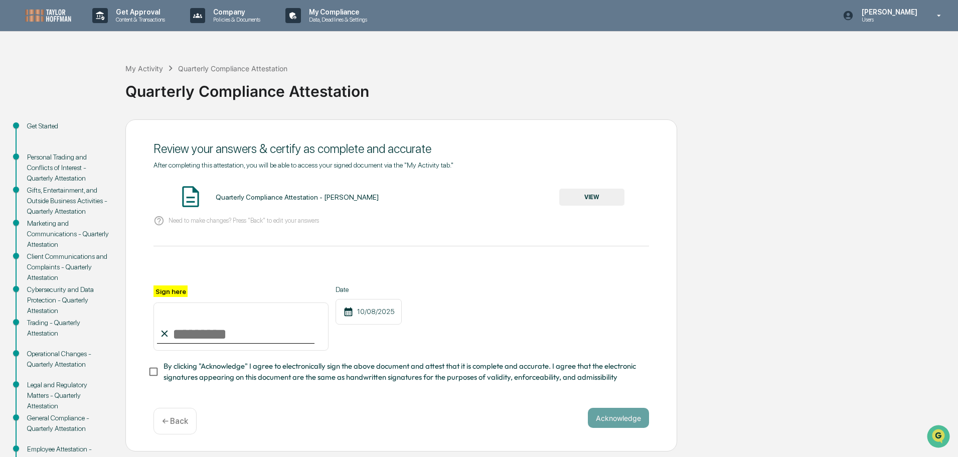
click at [179, 335] on input "Sign here" at bounding box center [241, 326] width 175 height 48
type input "*"
type input "**********"
click at [635, 420] on button "Acknowledge" at bounding box center [618, 418] width 61 height 20
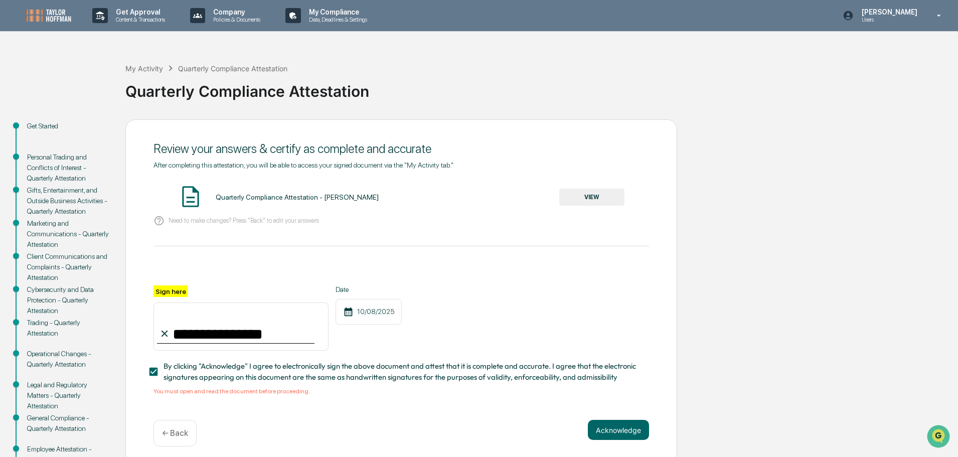
scroll to position [59, 0]
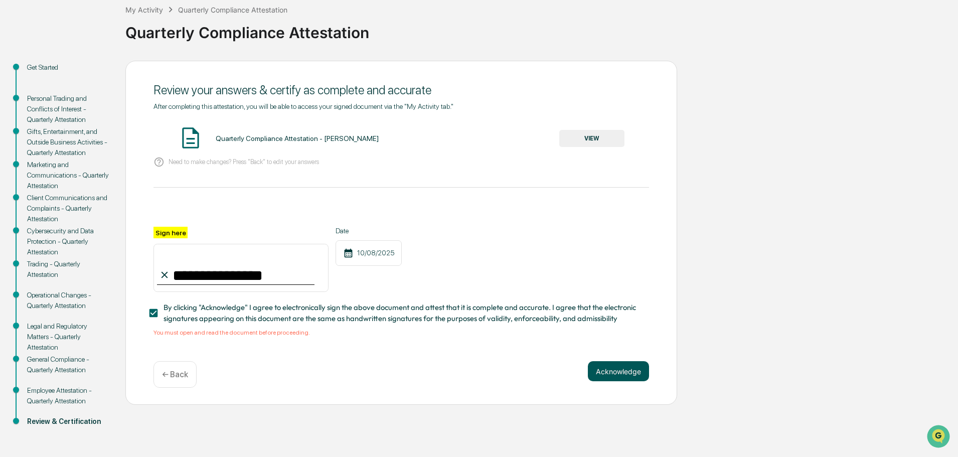
click at [621, 375] on button "Acknowledge" at bounding box center [618, 371] width 61 height 20
click at [599, 140] on button "VIEW" at bounding box center [591, 138] width 65 height 17
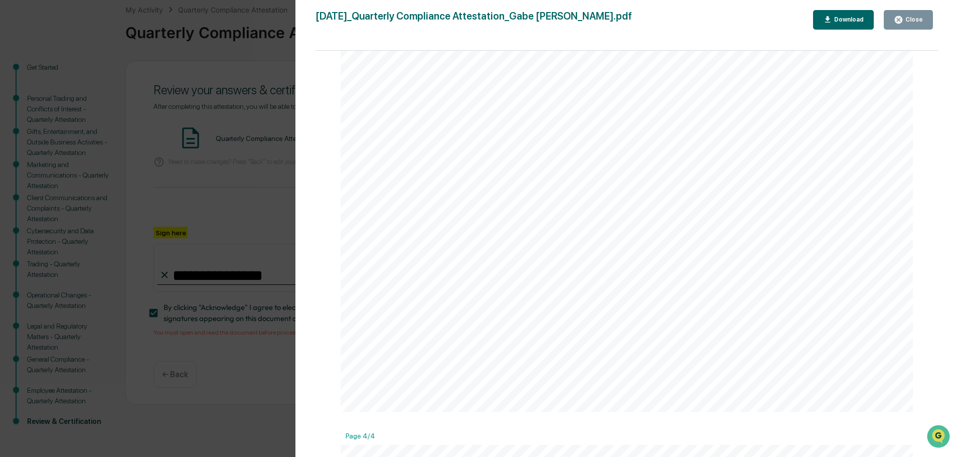
scroll to position [2408, 0]
click at [309, 209] on div "Version History [DATE] 01:28 PM [PERSON_NAME] [DATE]_Quarterly Compliance Attes…" at bounding box center [626, 238] width 663 height 477
click at [279, 205] on div "Version History [DATE] 01:28 PM [PERSON_NAME] [DATE]_Quarterly Compliance Attes…" at bounding box center [479, 228] width 958 height 457
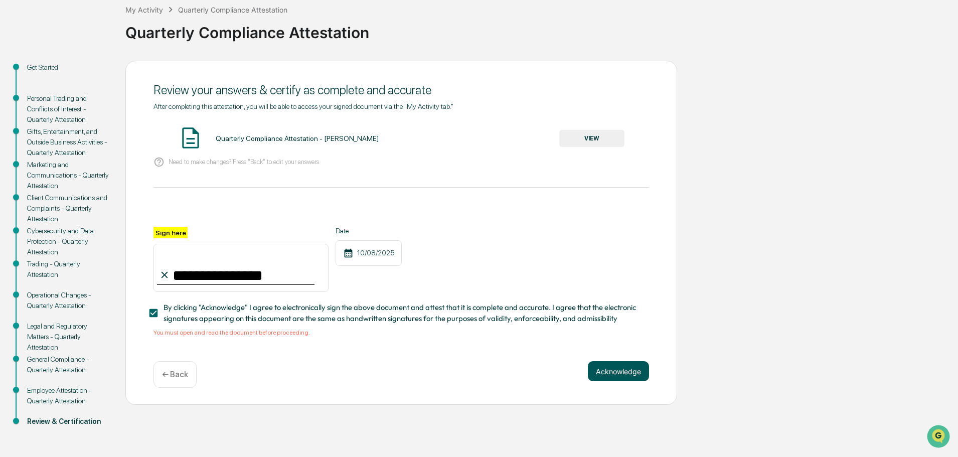
click at [609, 368] on button "Acknowledge" at bounding box center [618, 371] width 61 height 20
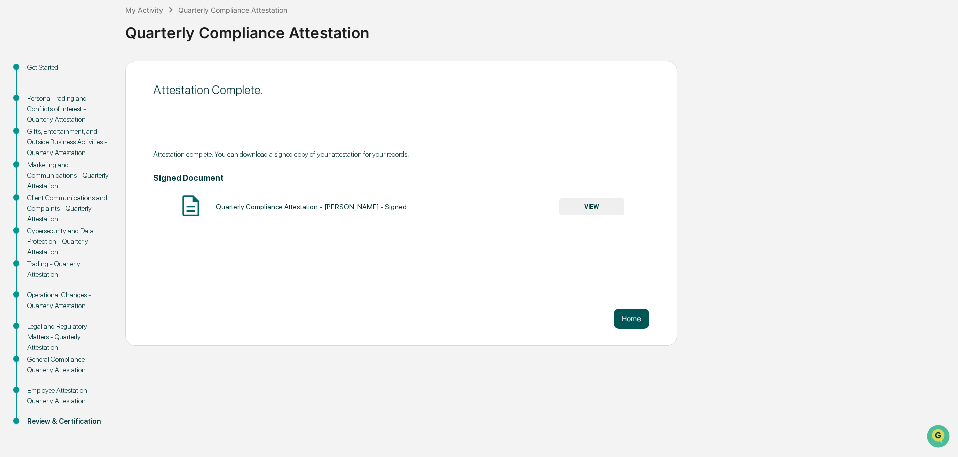
click at [634, 323] on button "Home" at bounding box center [631, 319] width 35 height 20
